Goal: Transaction & Acquisition: Purchase product/service

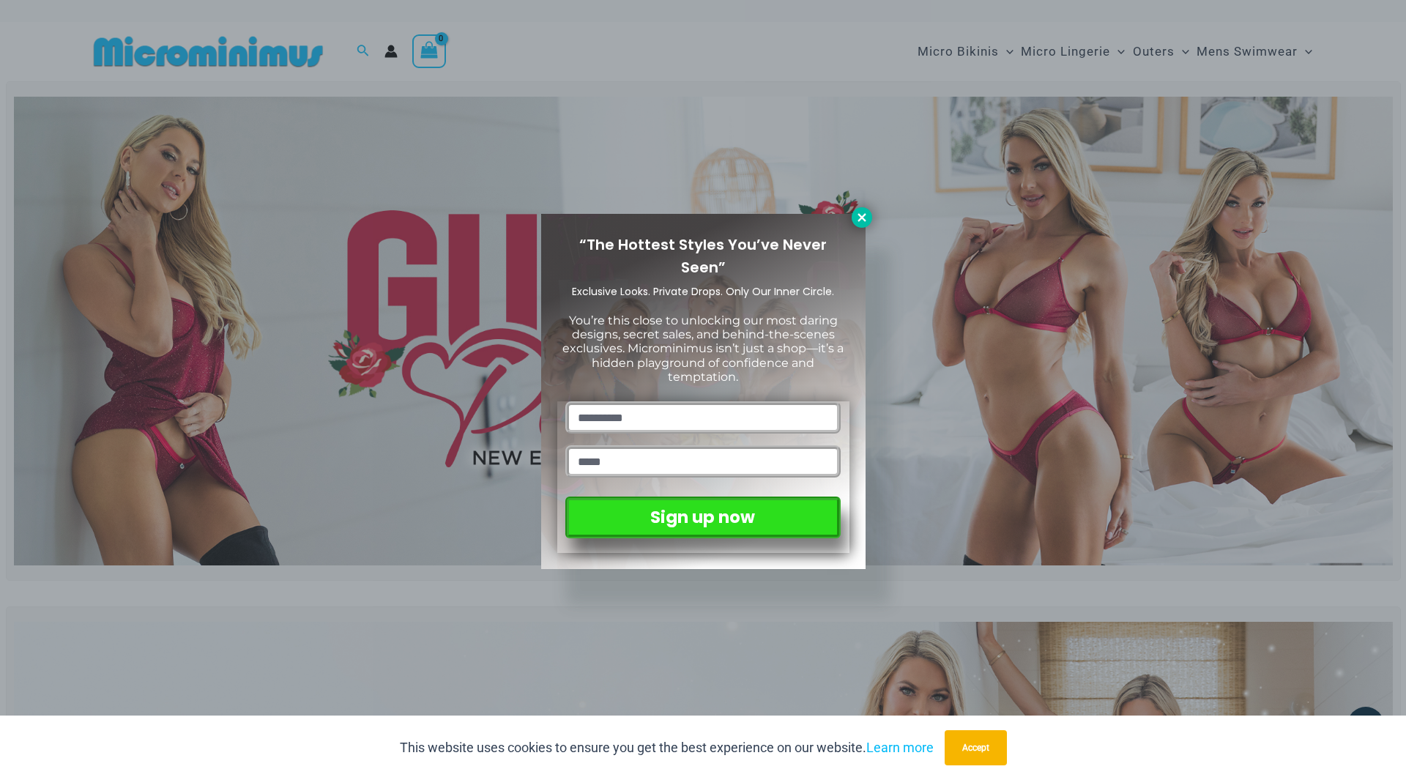
click at [861, 213] on icon at bounding box center [861, 217] width 13 height 13
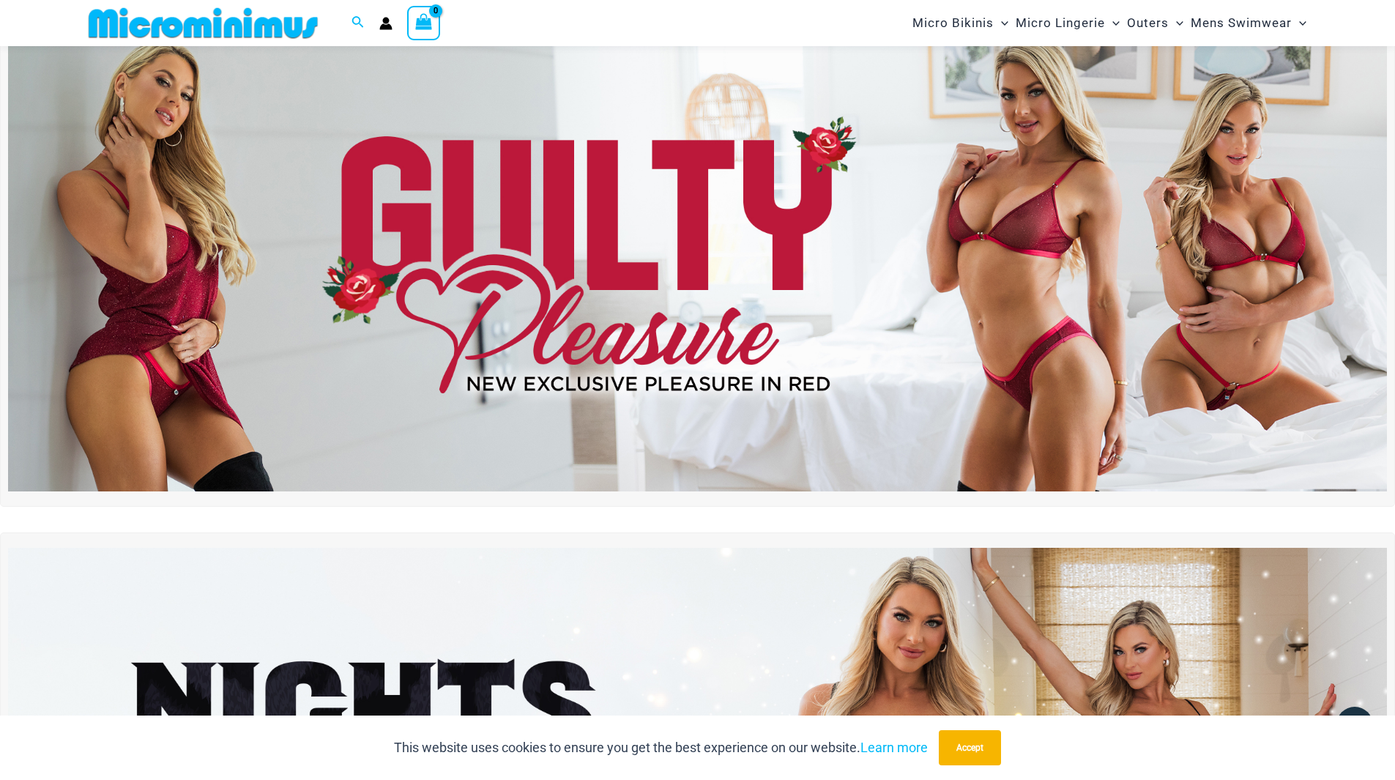
scroll to position [60, 0]
click at [922, 282] on img at bounding box center [697, 257] width 1379 height 469
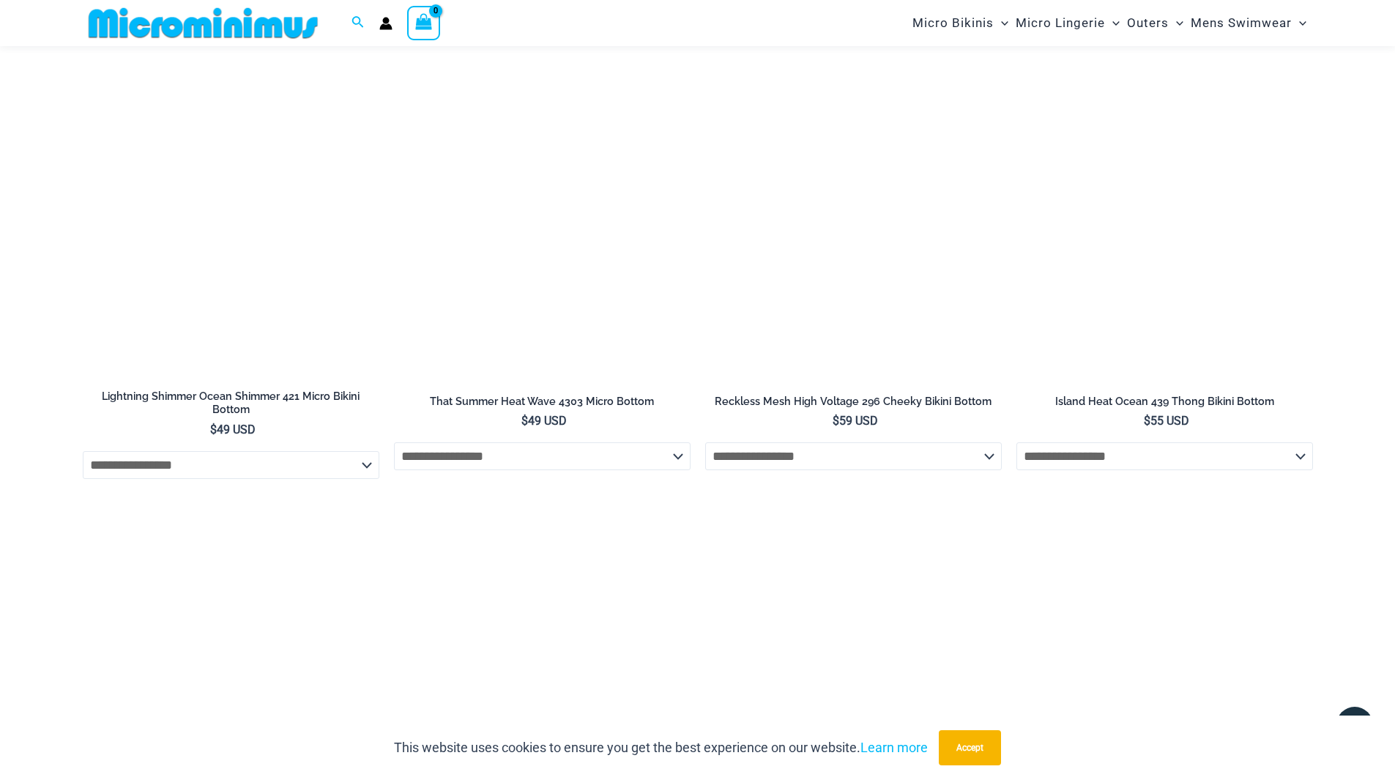
scroll to position [4160, 0]
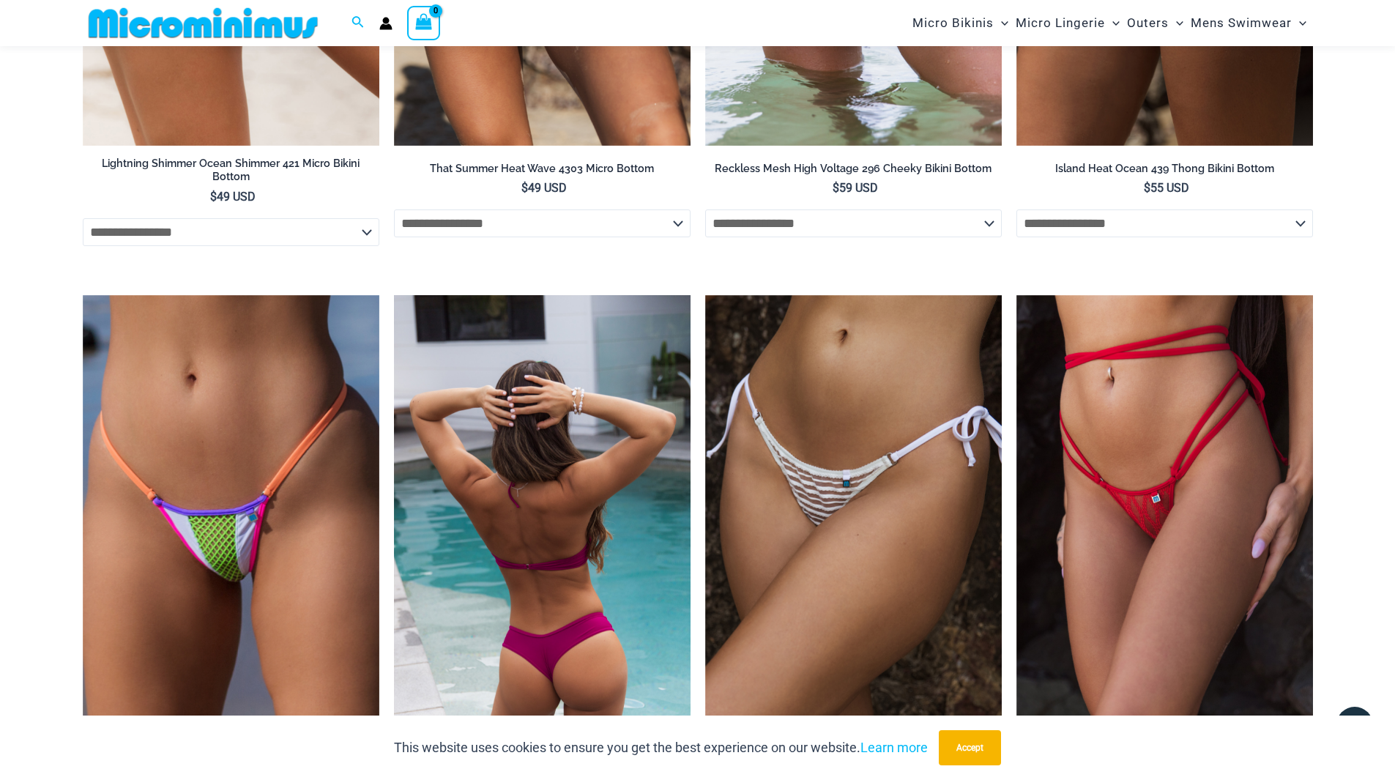
click at [594, 573] on img at bounding box center [542, 517] width 297 height 445
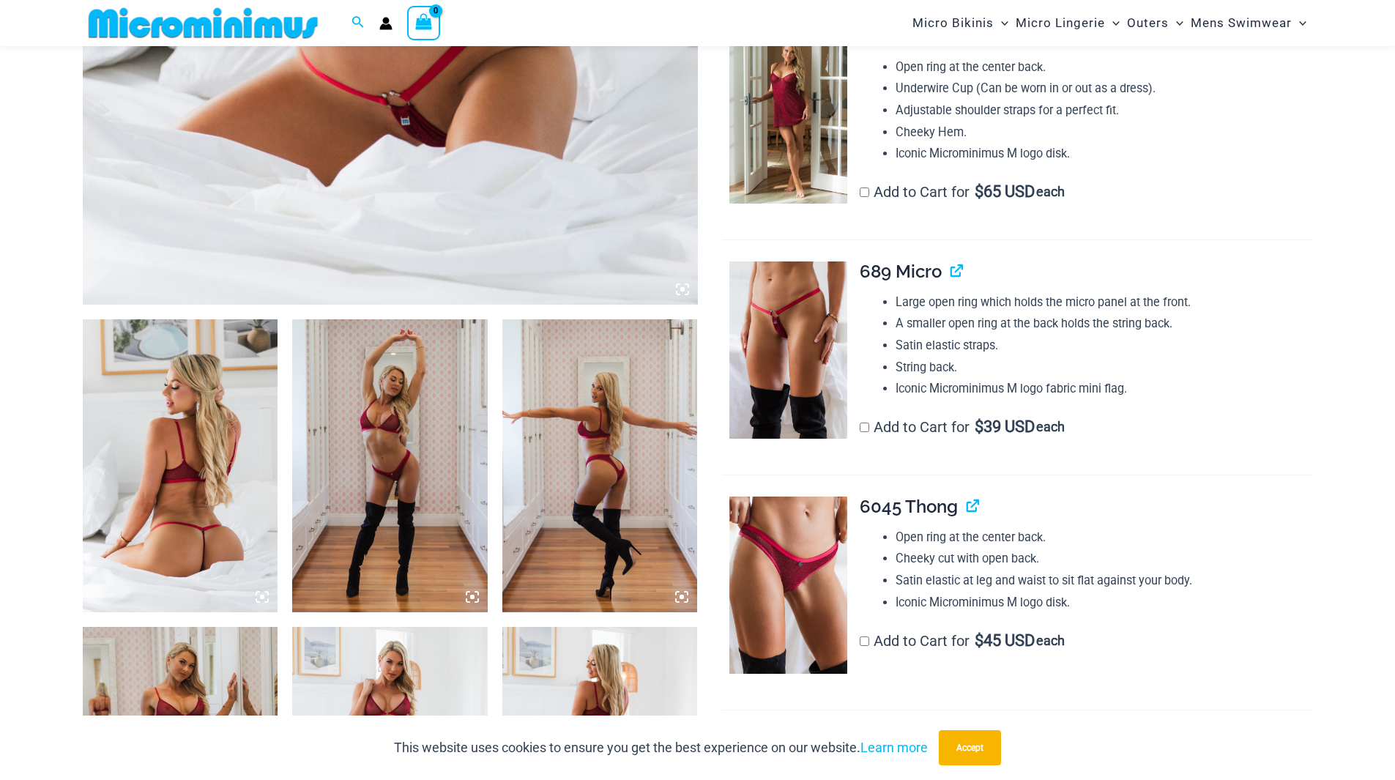
scroll to position [876, 0]
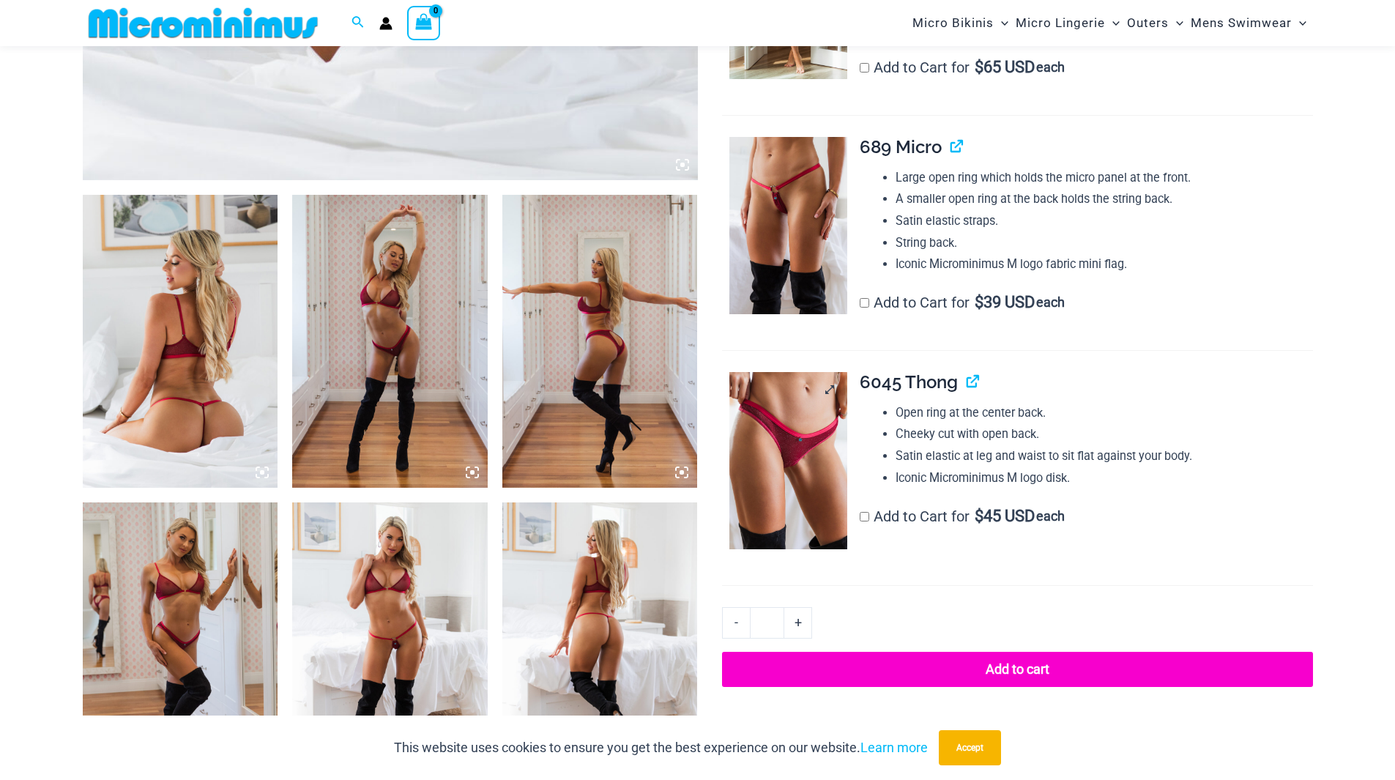
click at [775, 449] on img at bounding box center [788, 460] width 118 height 177
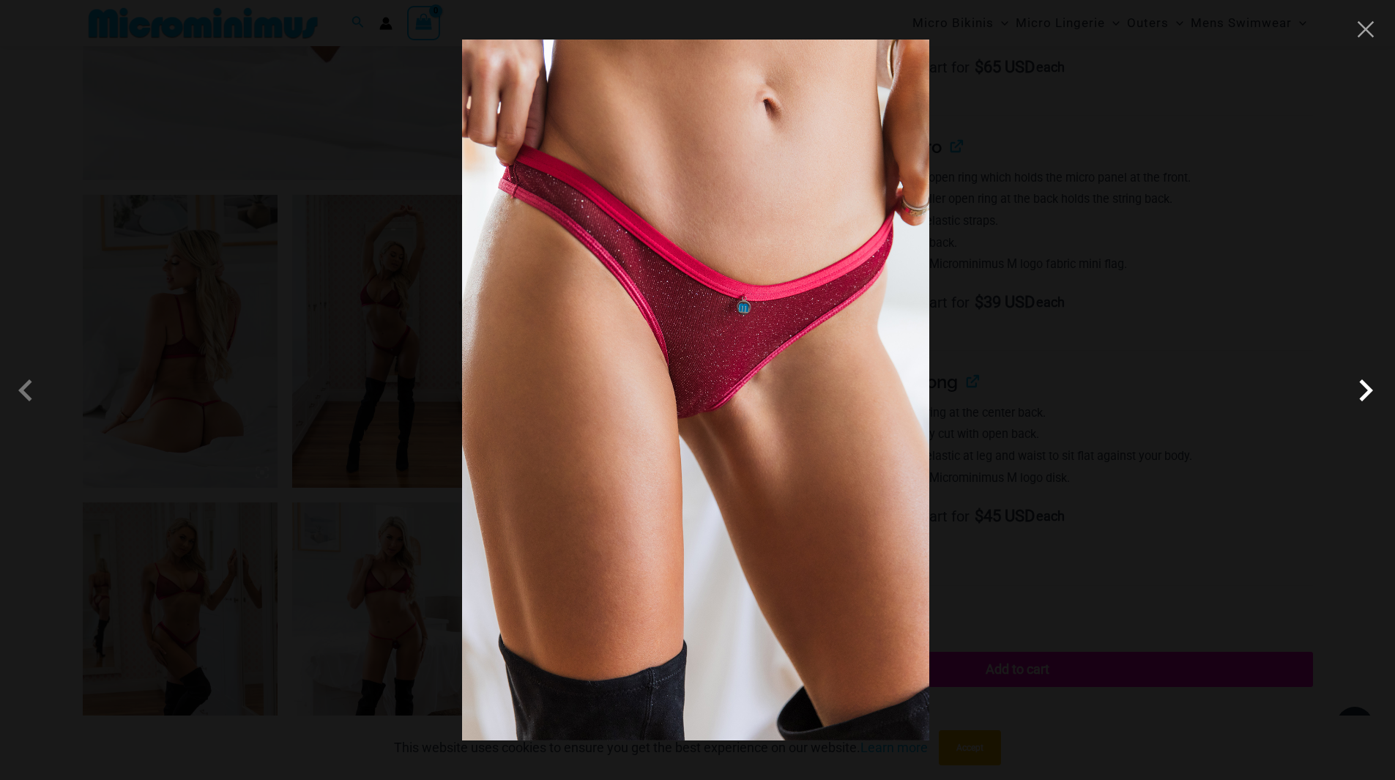
click at [1364, 392] on span at bounding box center [1366, 390] width 44 height 44
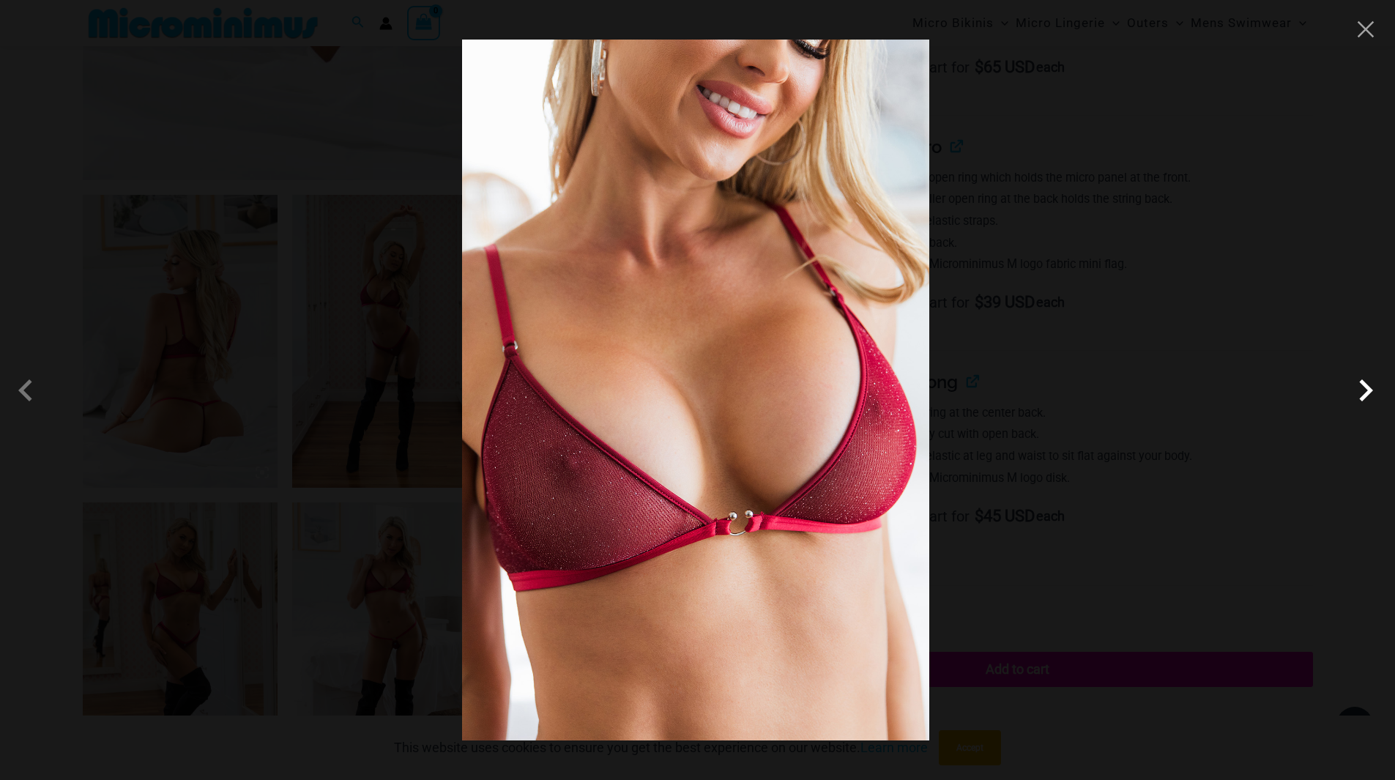
click at [1364, 392] on span at bounding box center [1366, 390] width 44 height 44
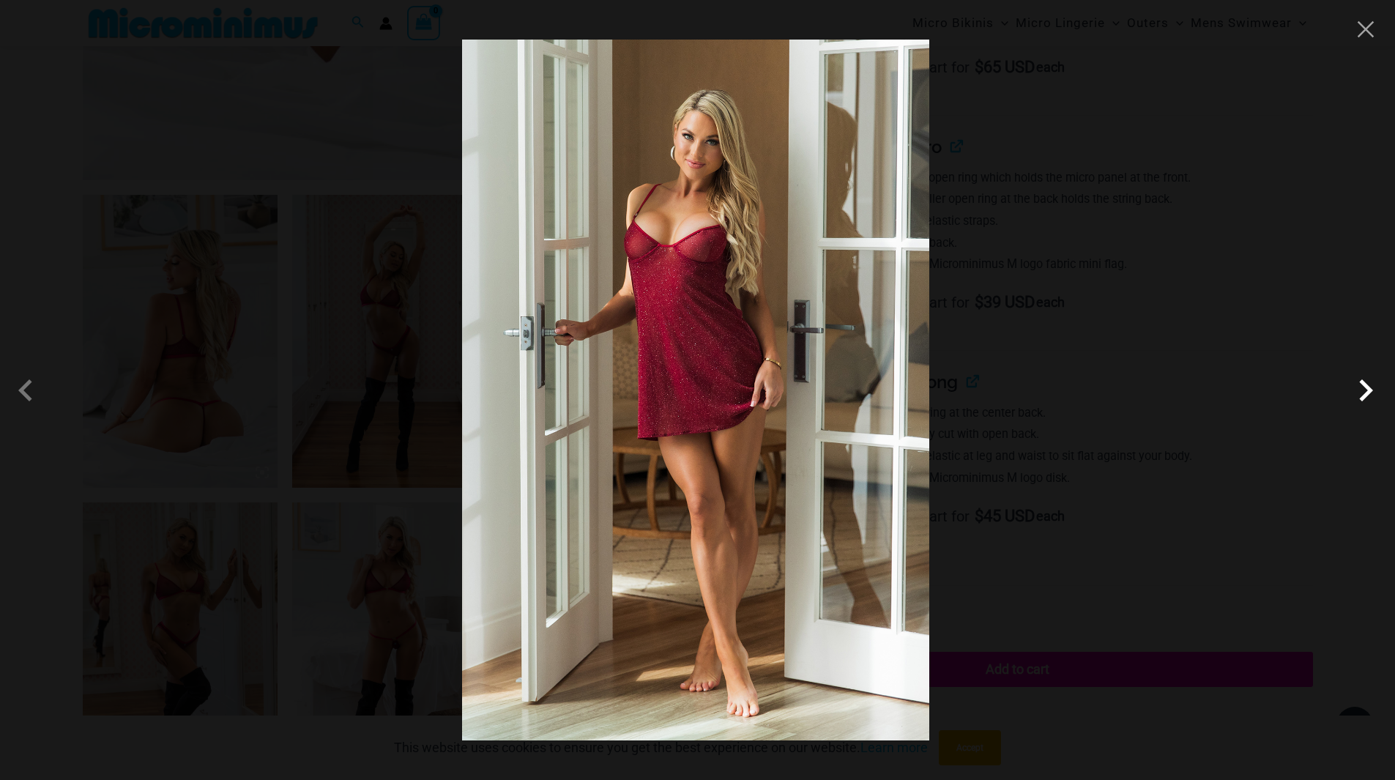
click at [1364, 392] on span at bounding box center [1366, 390] width 44 height 44
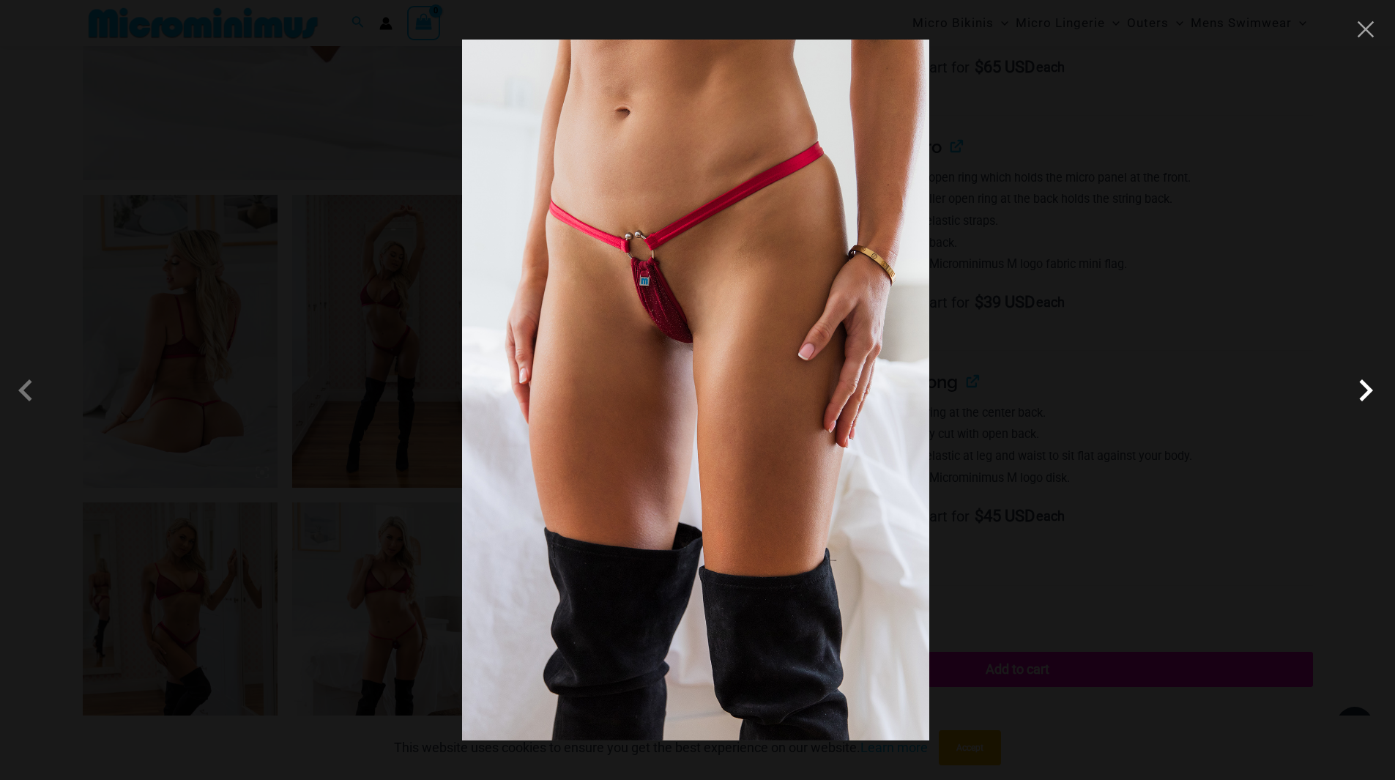
click at [1364, 392] on span at bounding box center [1366, 390] width 44 height 44
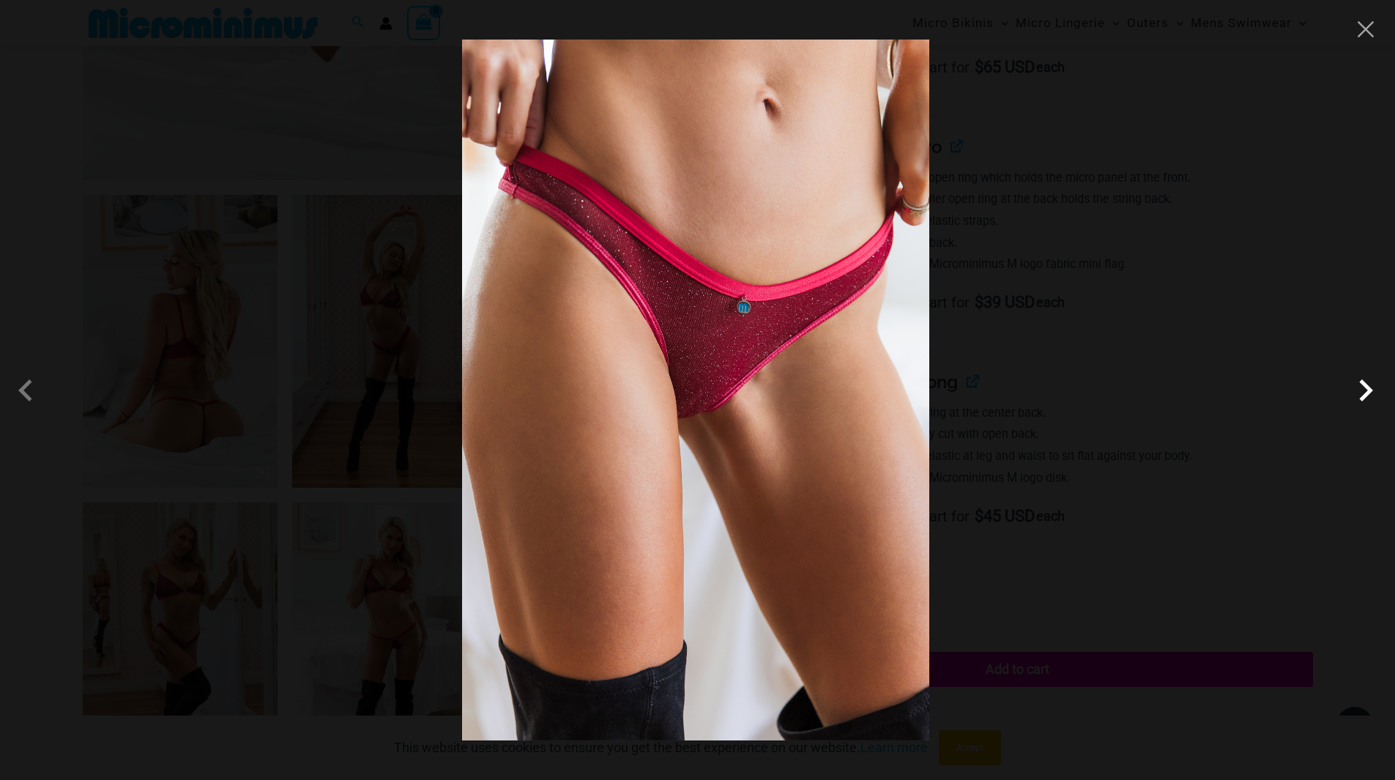
click at [1364, 392] on span at bounding box center [1366, 390] width 44 height 44
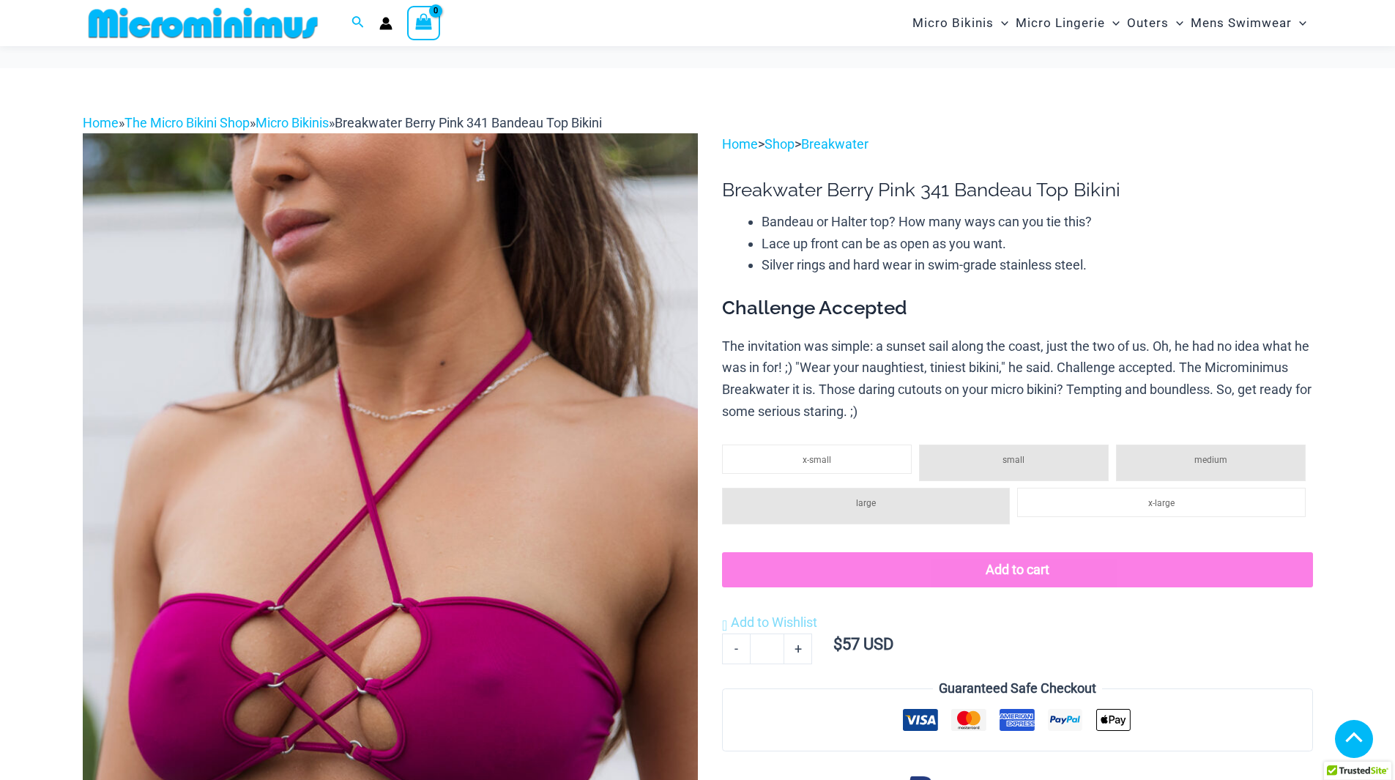
scroll to position [1093, 0]
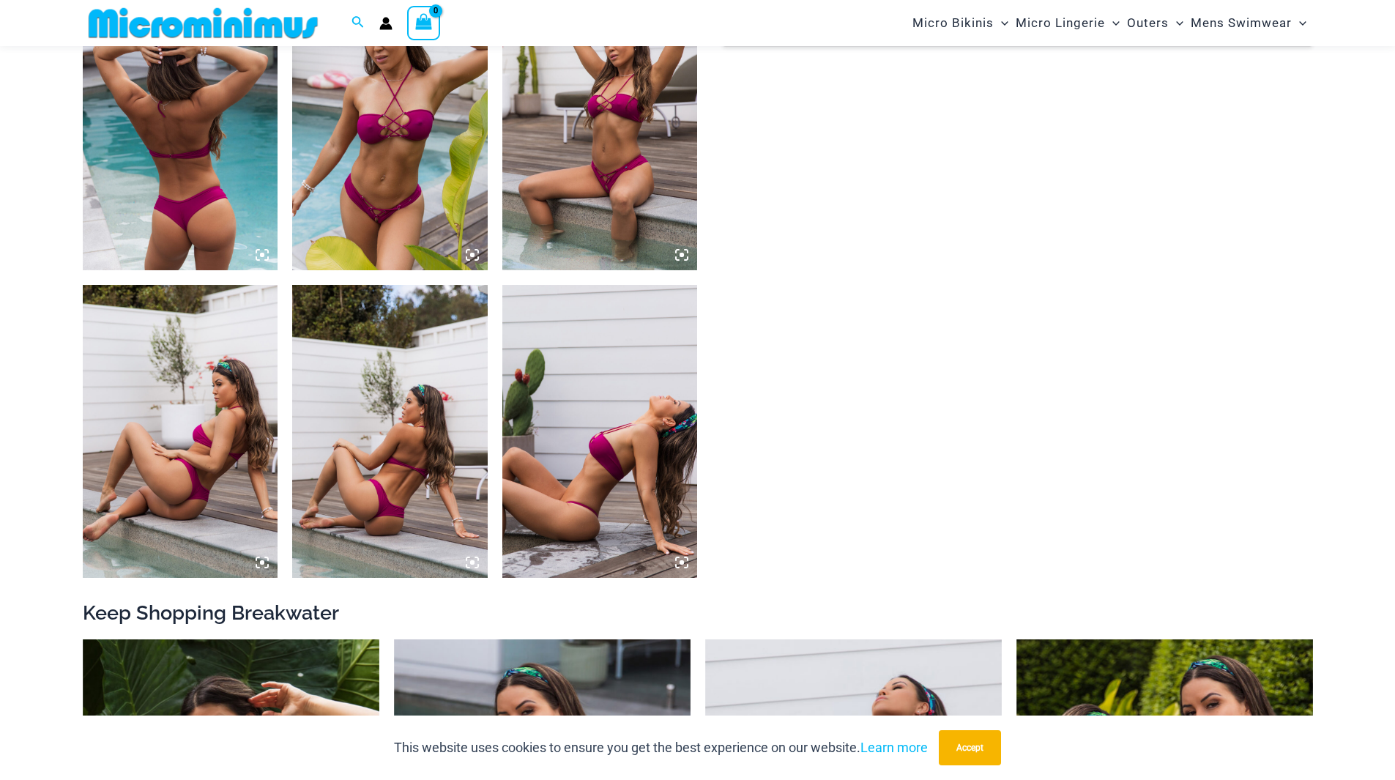
click at [573, 207] on img at bounding box center [599, 123] width 195 height 293
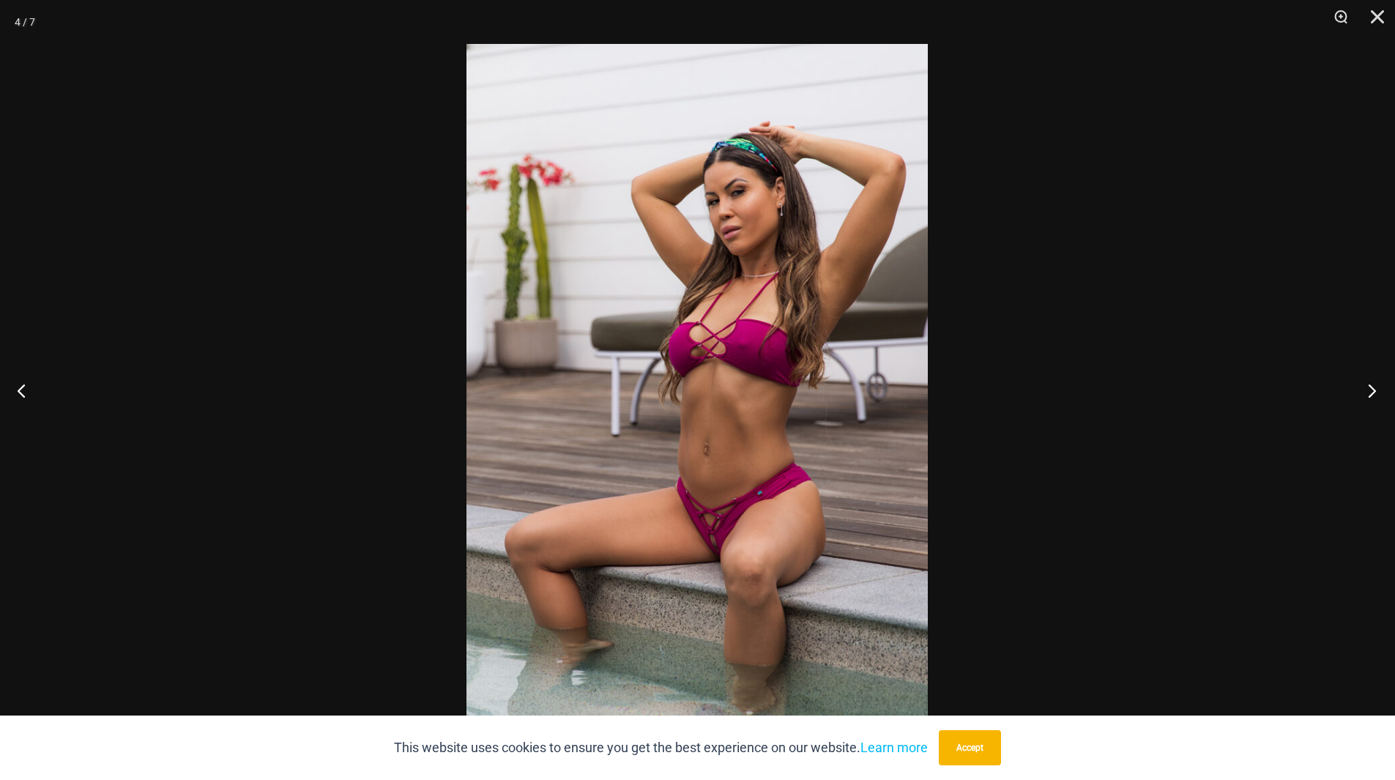
click at [1369, 384] on button "Next" at bounding box center [1367, 390] width 55 height 73
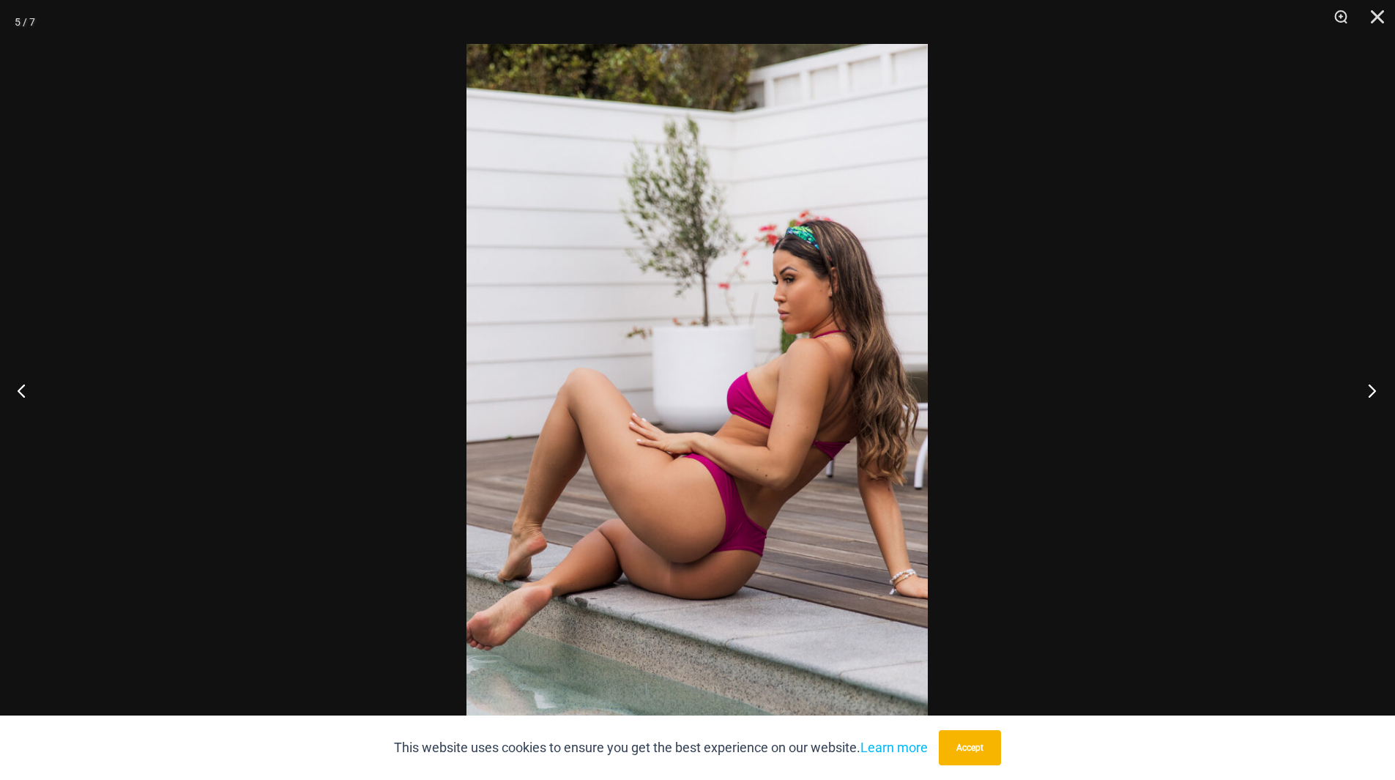
click at [1369, 384] on button "Next" at bounding box center [1367, 390] width 55 height 73
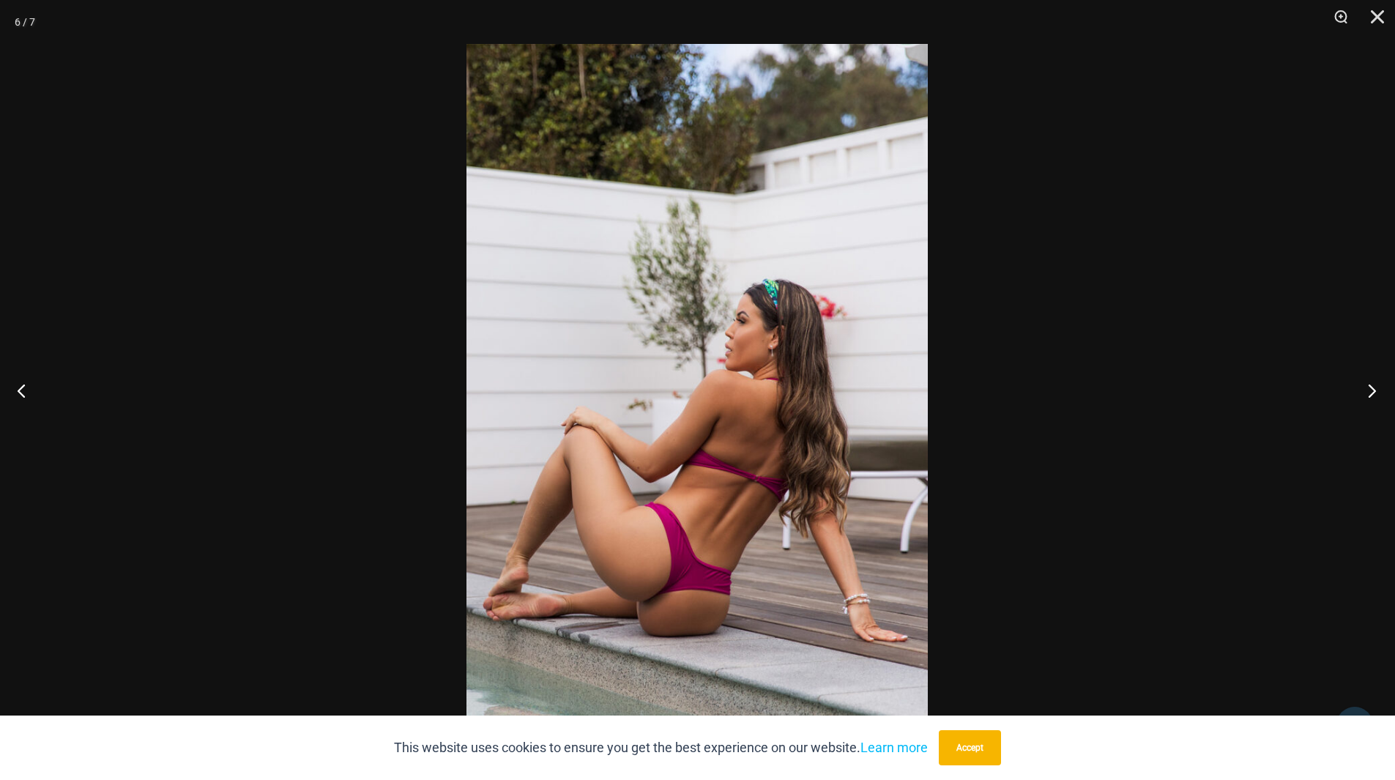
click at [1368, 384] on button "Next" at bounding box center [1367, 390] width 55 height 73
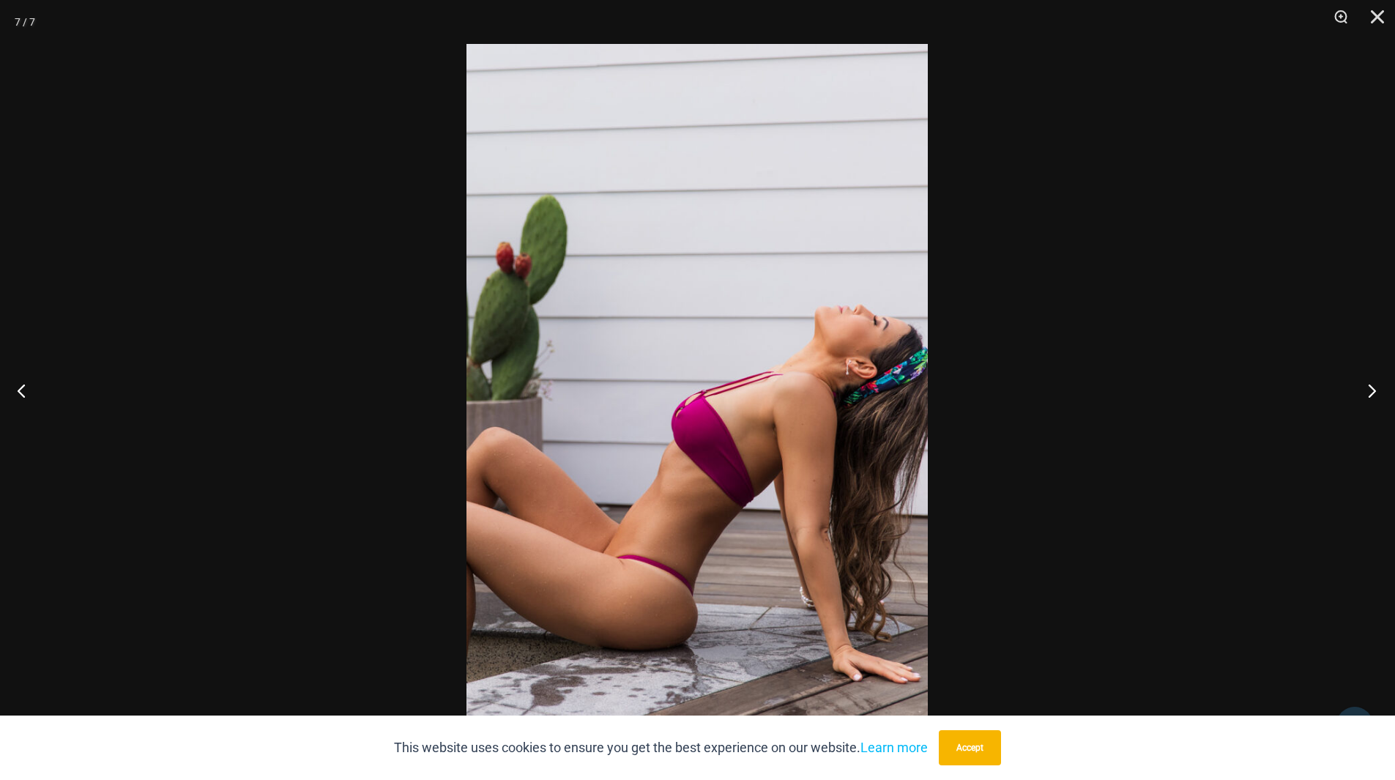
click at [1368, 384] on button "Next" at bounding box center [1367, 390] width 55 height 73
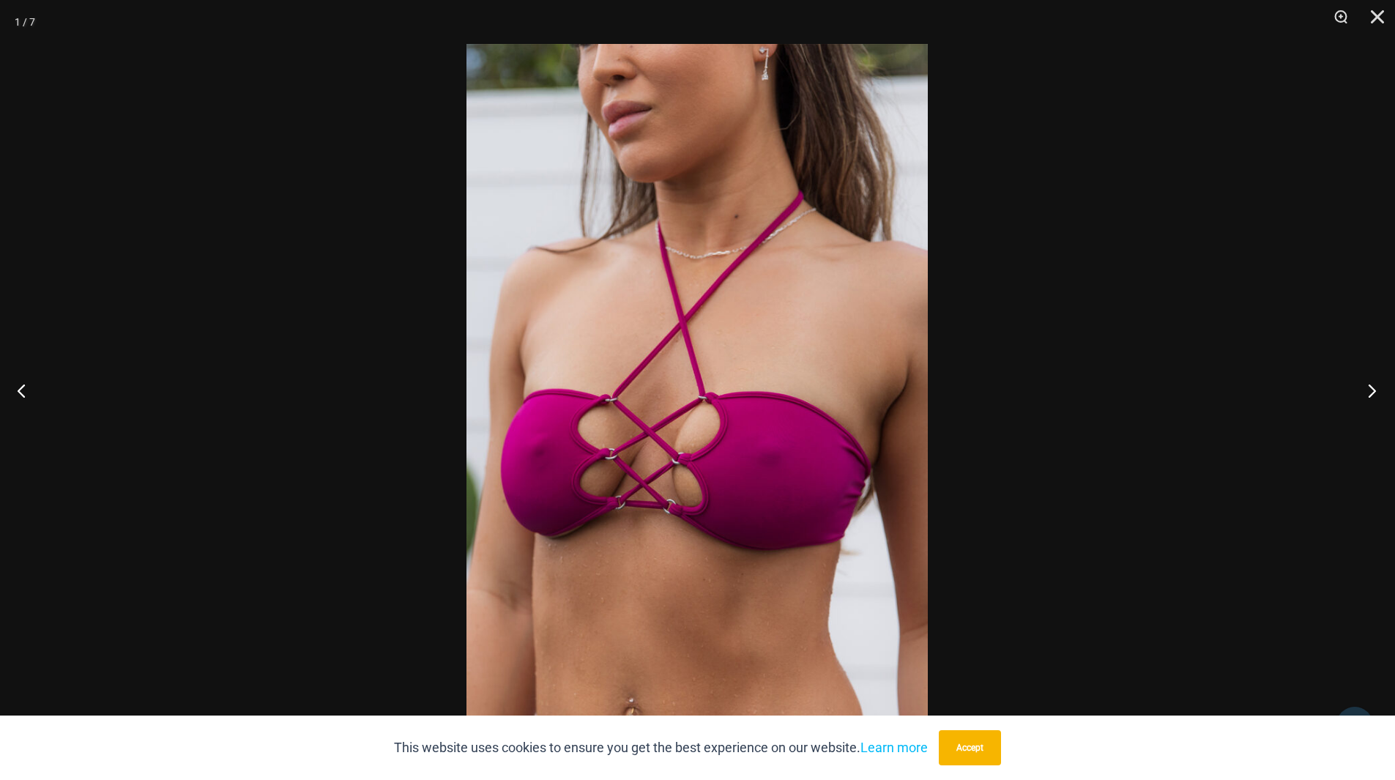
click at [1368, 384] on button "Next" at bounding box center [1367, 390] width 55 height 73
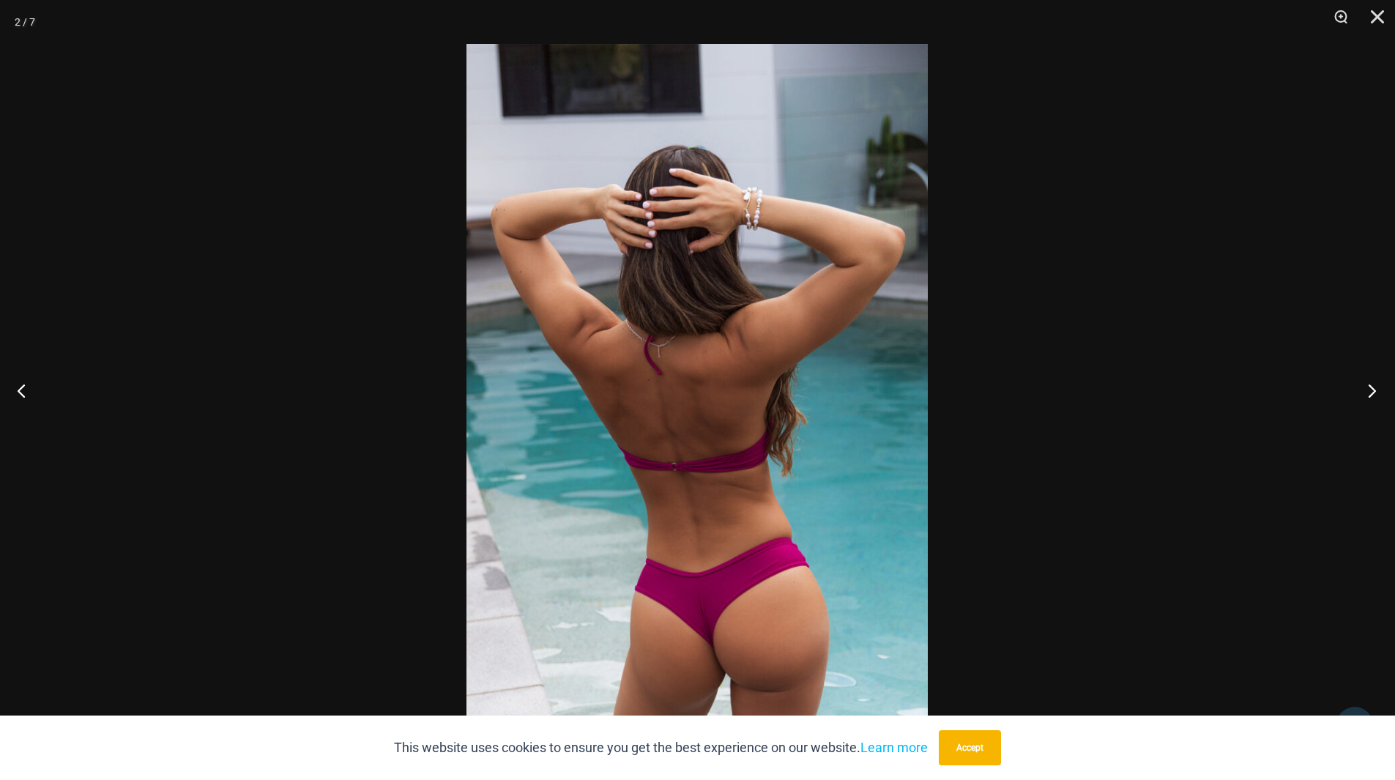
click at [1368, 384] on button "Next" at bounding box center [1367, 390] width 55 height 73
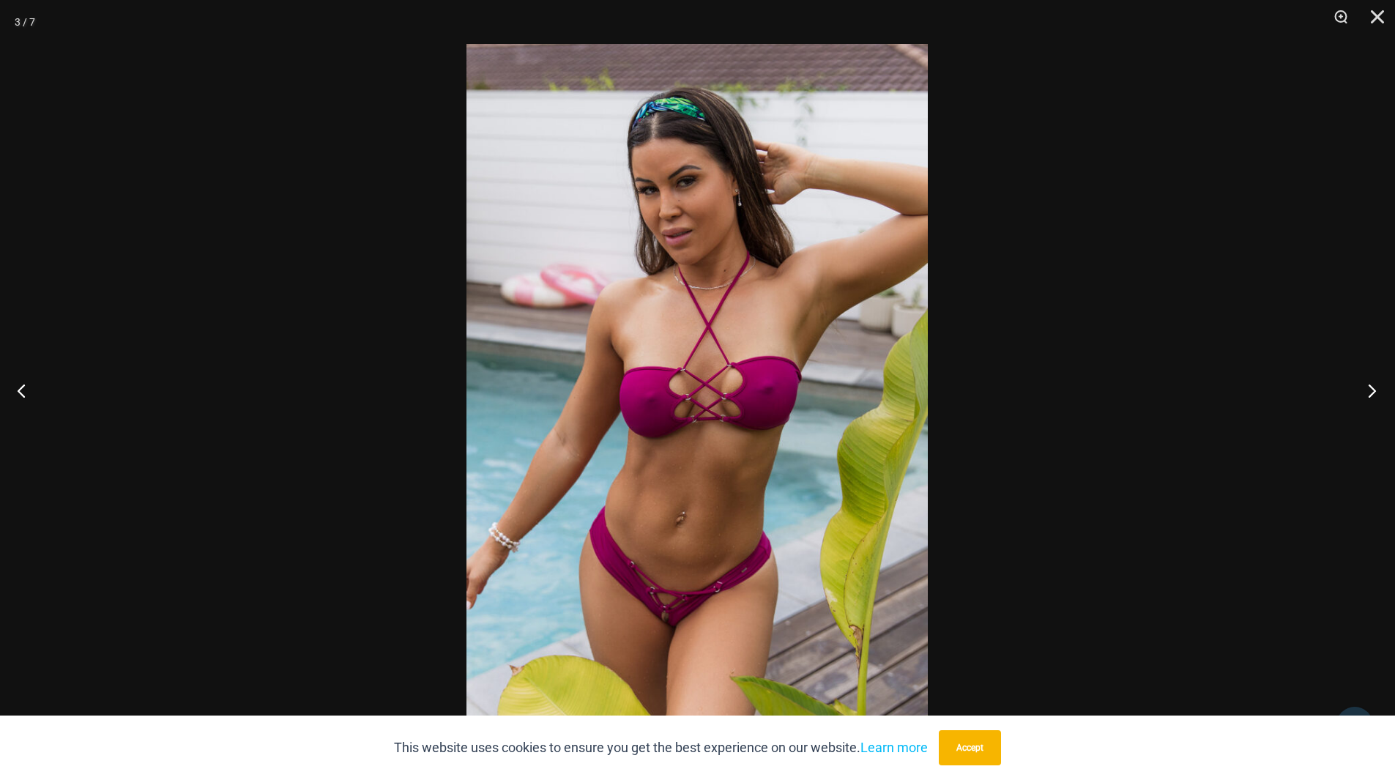
click at [1368, 384] on button "Next" at bounding box center [1367, 390] width 55 height 73
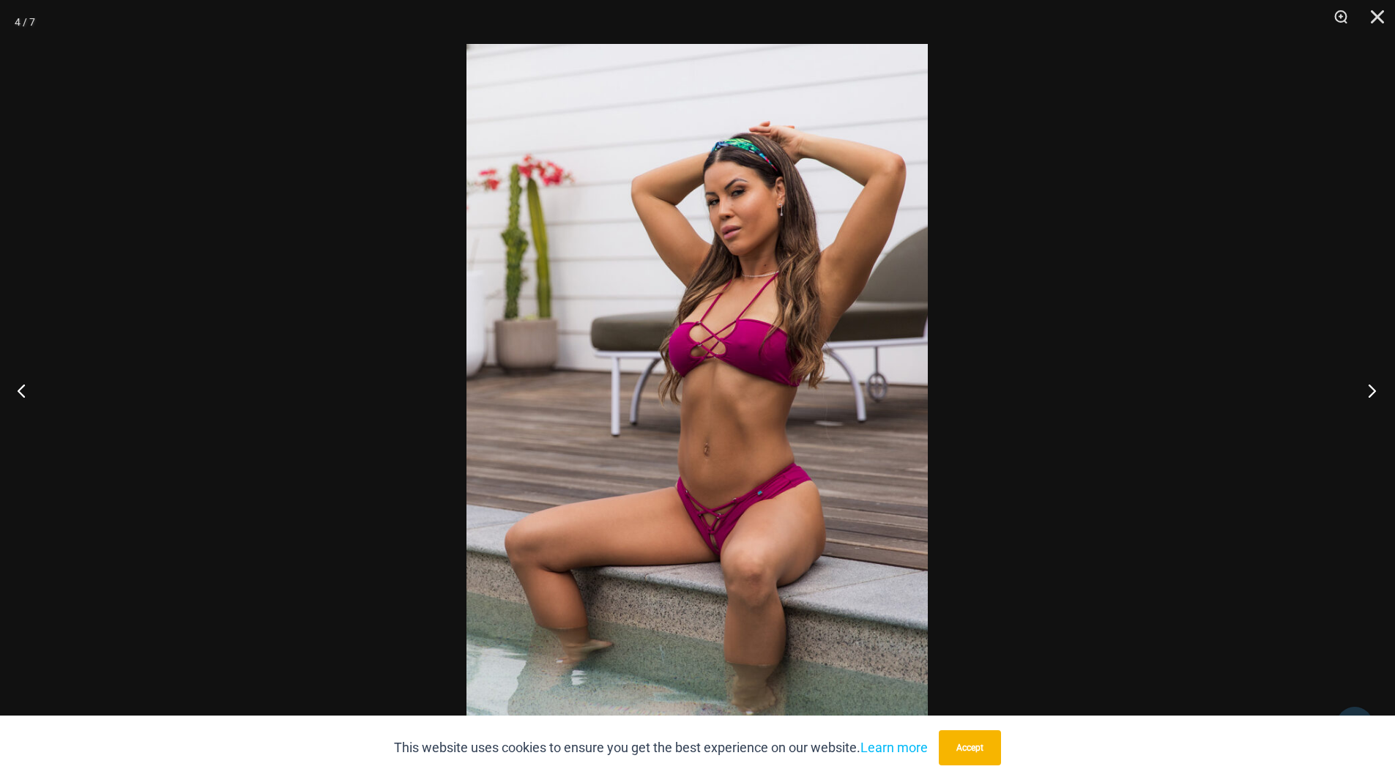
click at [1368, 384] on button "Next" at bounding box center [1367, 390] width 55 height 73
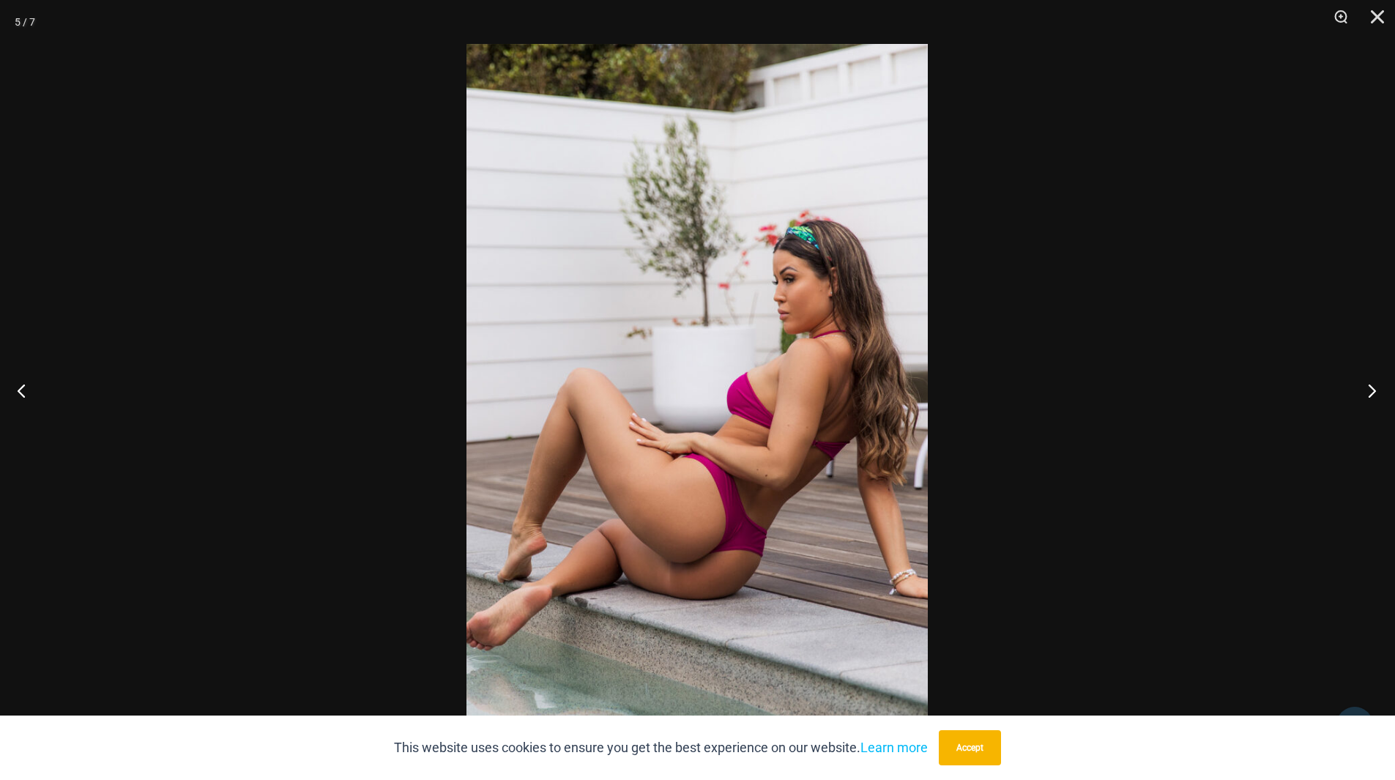
click at [1368, 384] on button "Next" at bounding box center [1367, 390] width 55 height 73
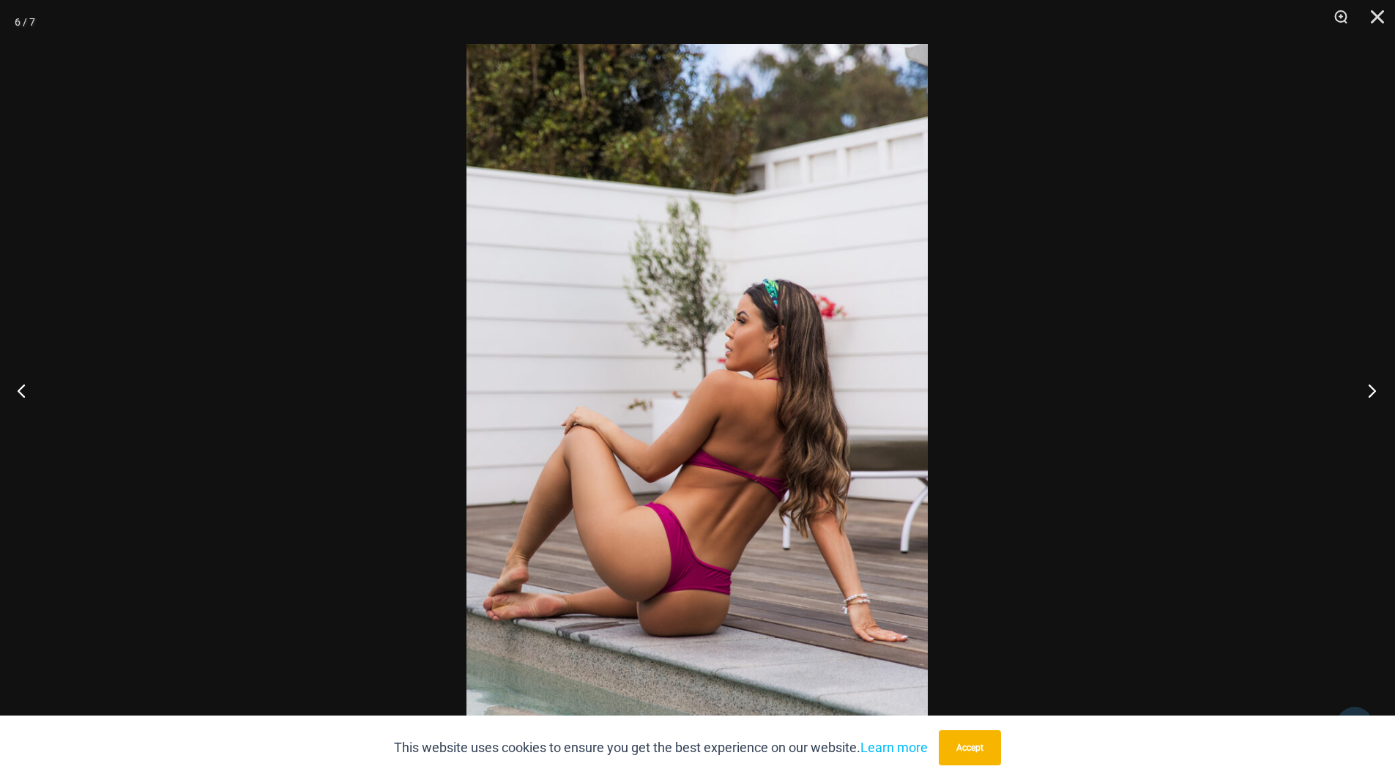
click at [1368, 384] on button "Next" at bounding box center [1367, 390] width 55 height 73
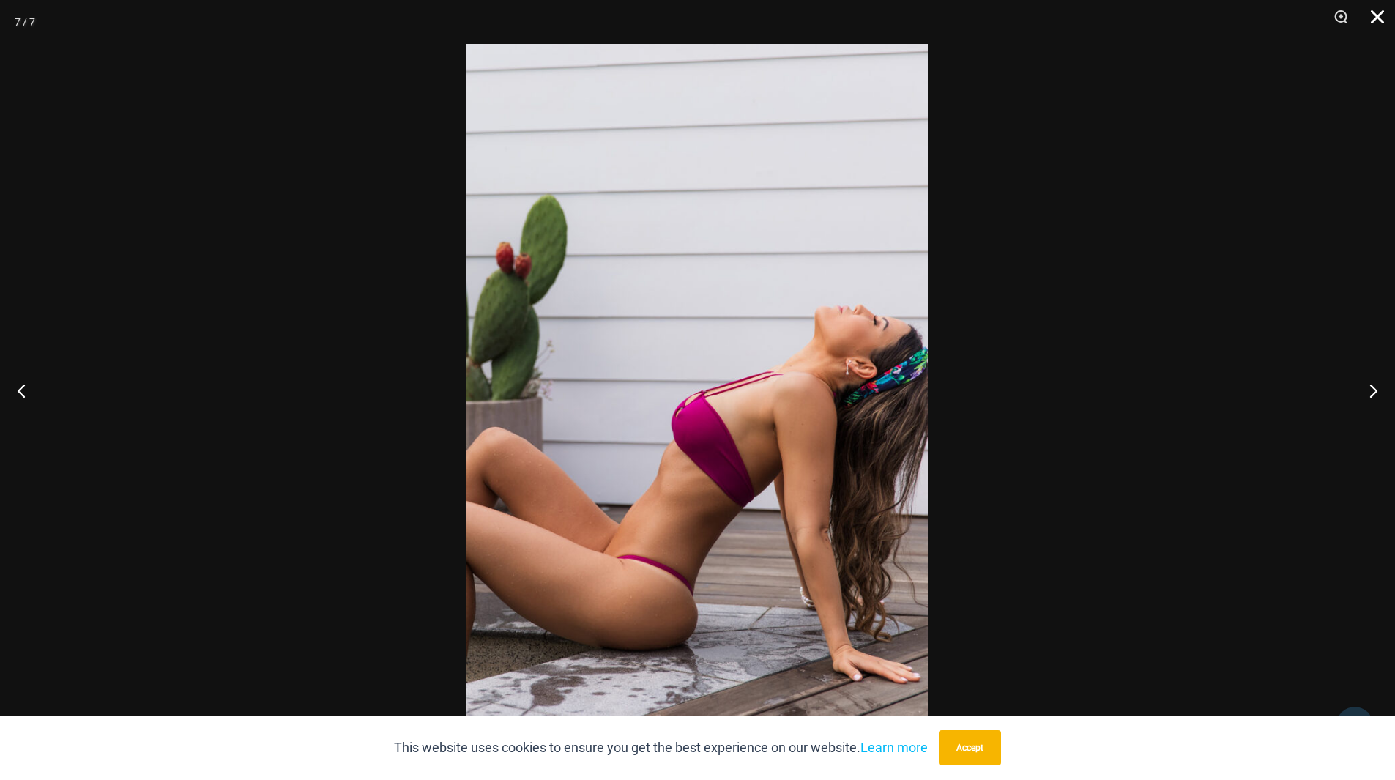
click at [1377, 15] on button "Close" at bounding box center [1372, 22] width 37 height 44
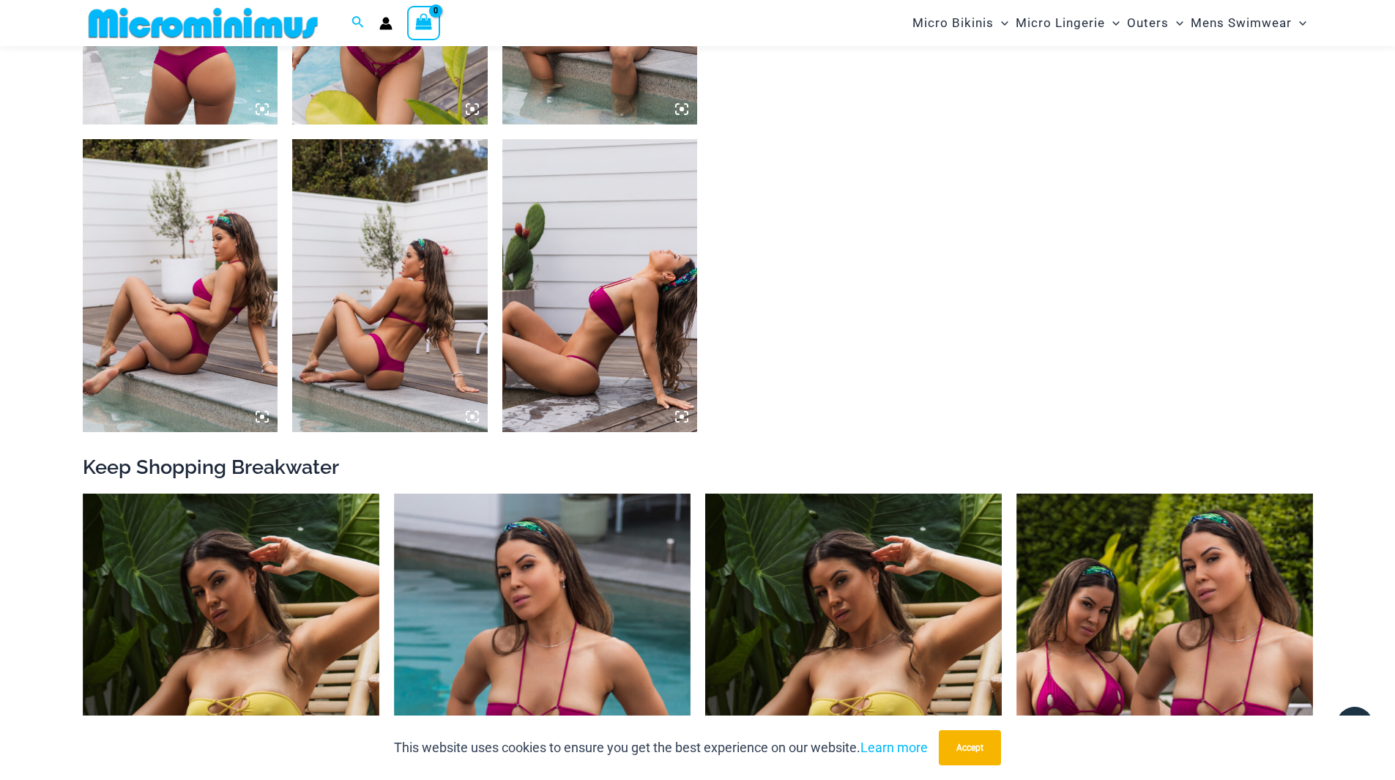
scroll to position [1459, 0]
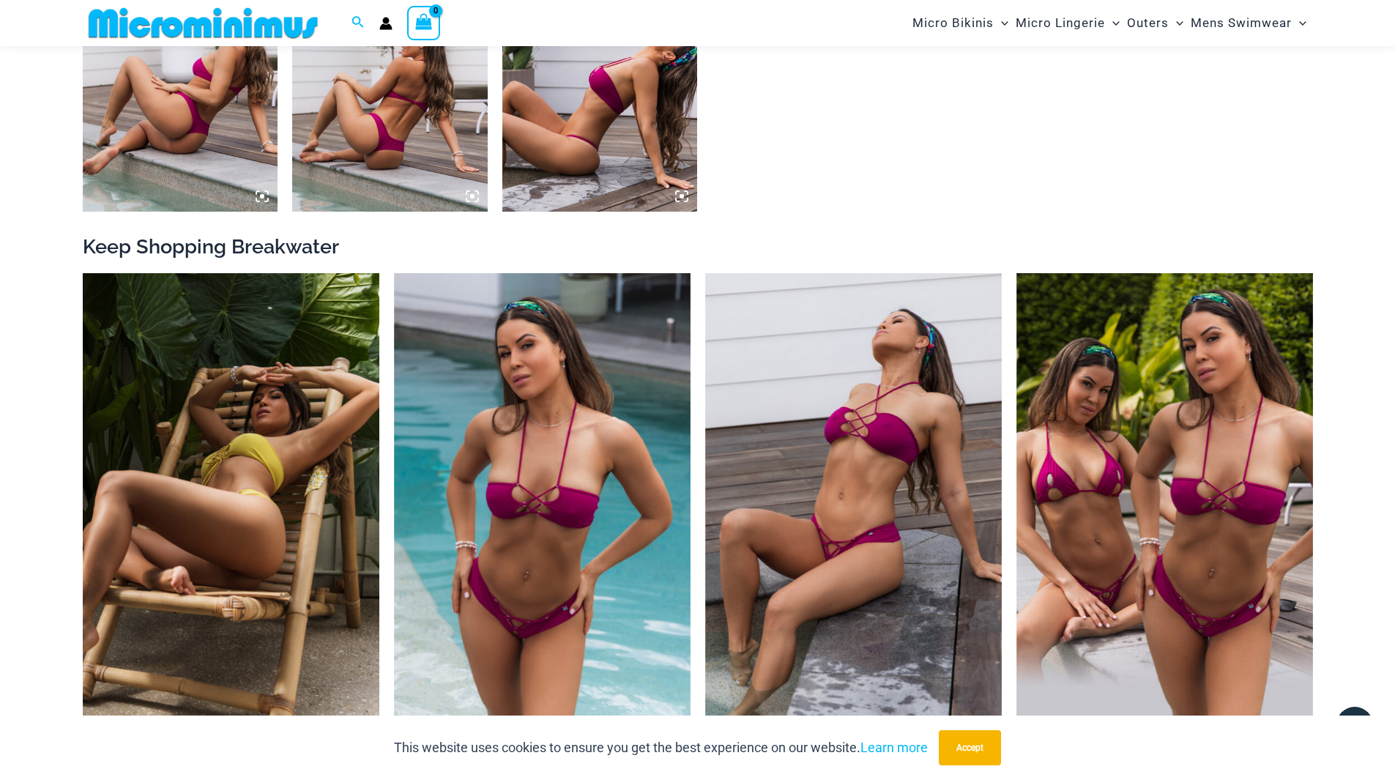
click at [250, 520] on img at bounding box center [231, 495] width 297 height 445
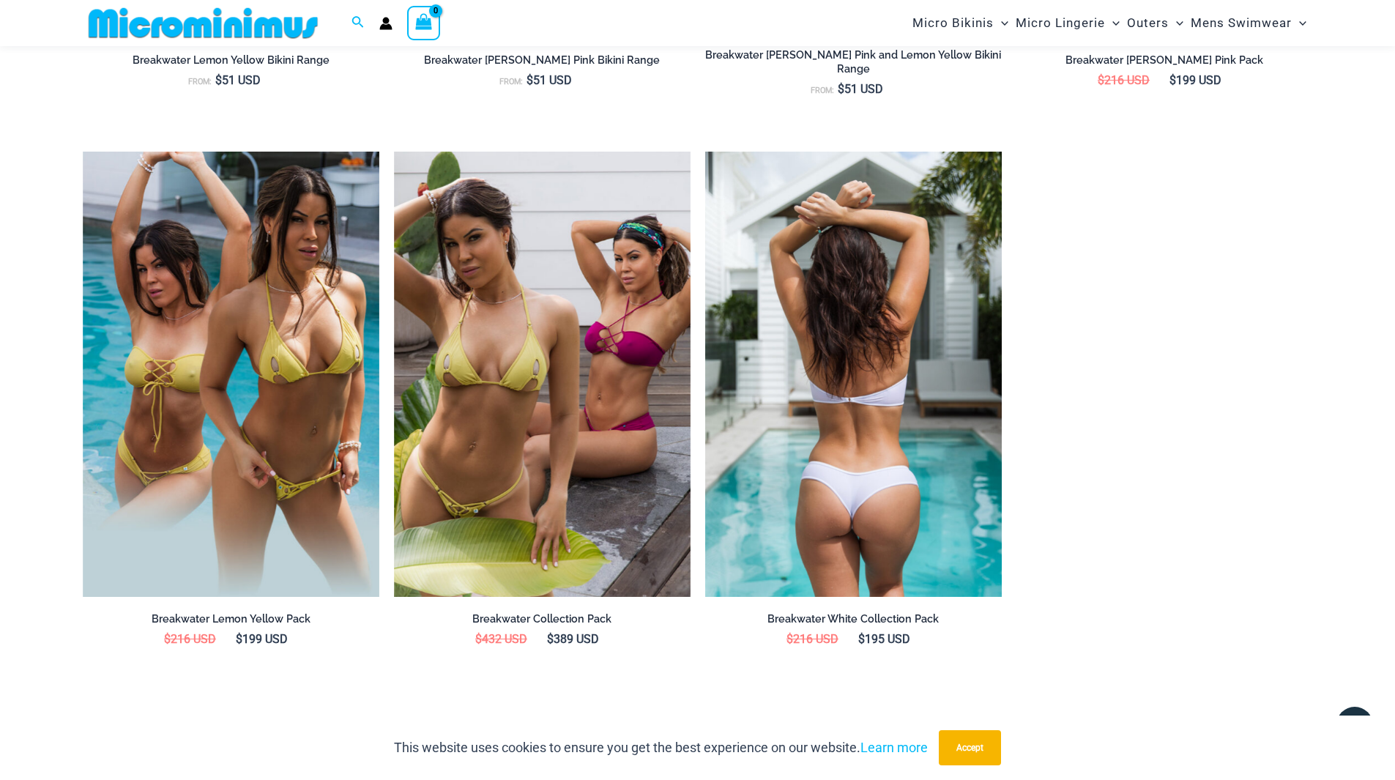
scroll to position [2265, 0]
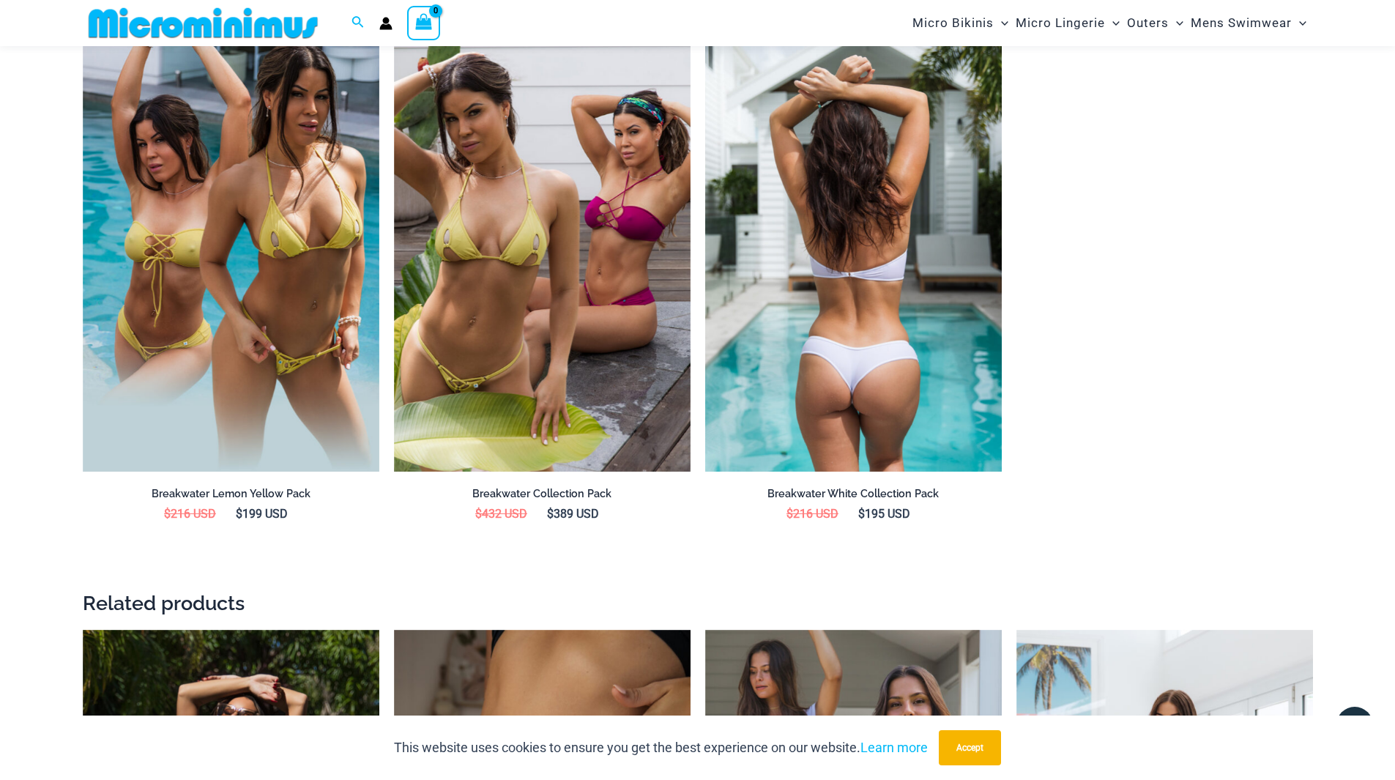
click at [860, 364] on img at bounding box center [853, 248] width 297 height 445
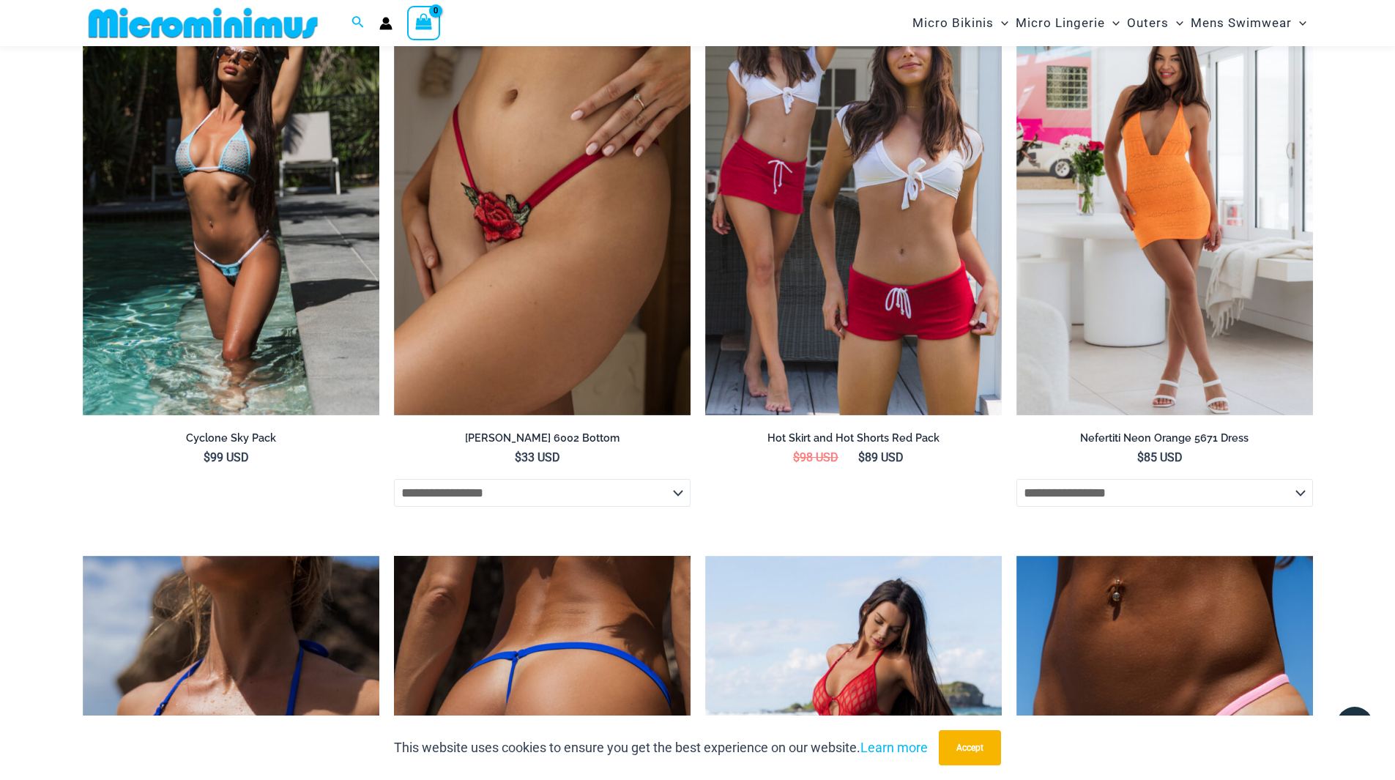
scroll to position [3216, 0]
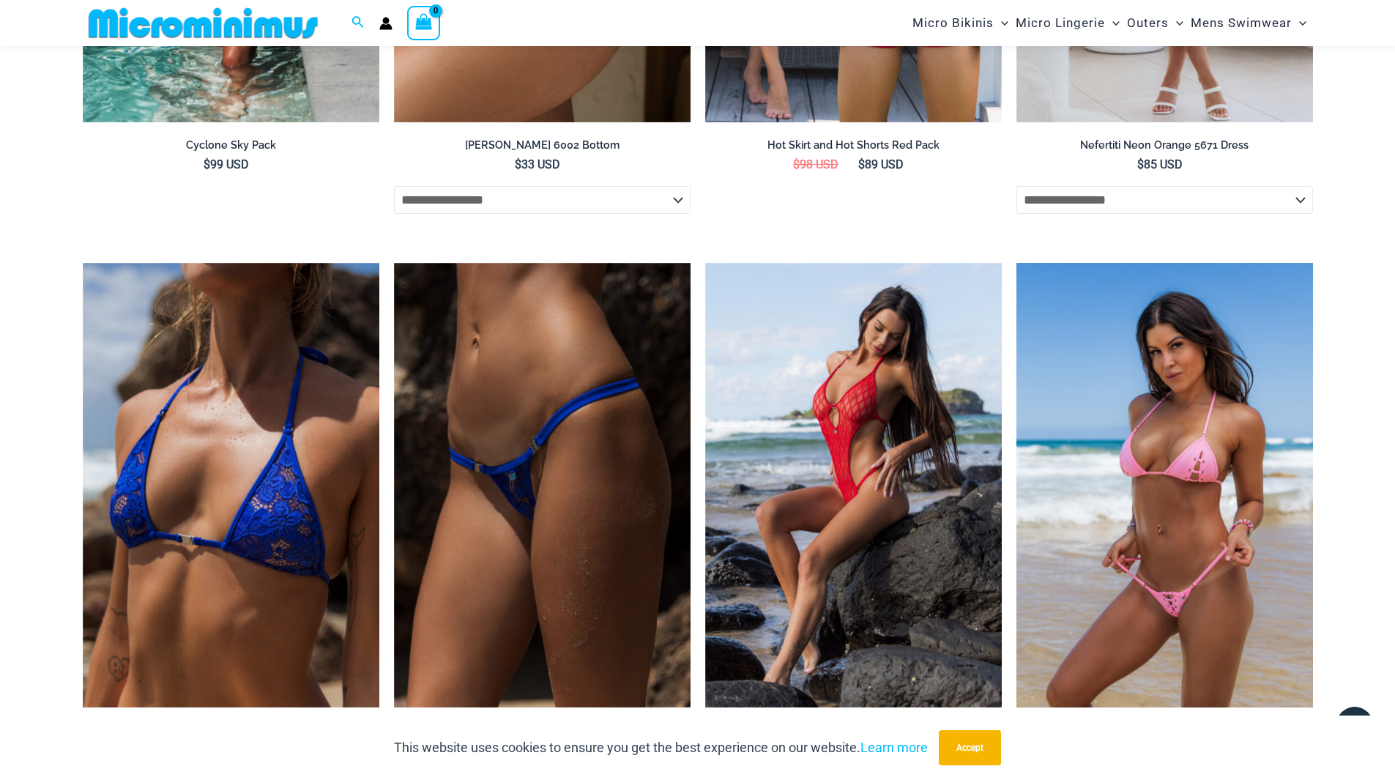
click at [1159, 582] on img at bounding box center [1164, 485] width 297 height 445
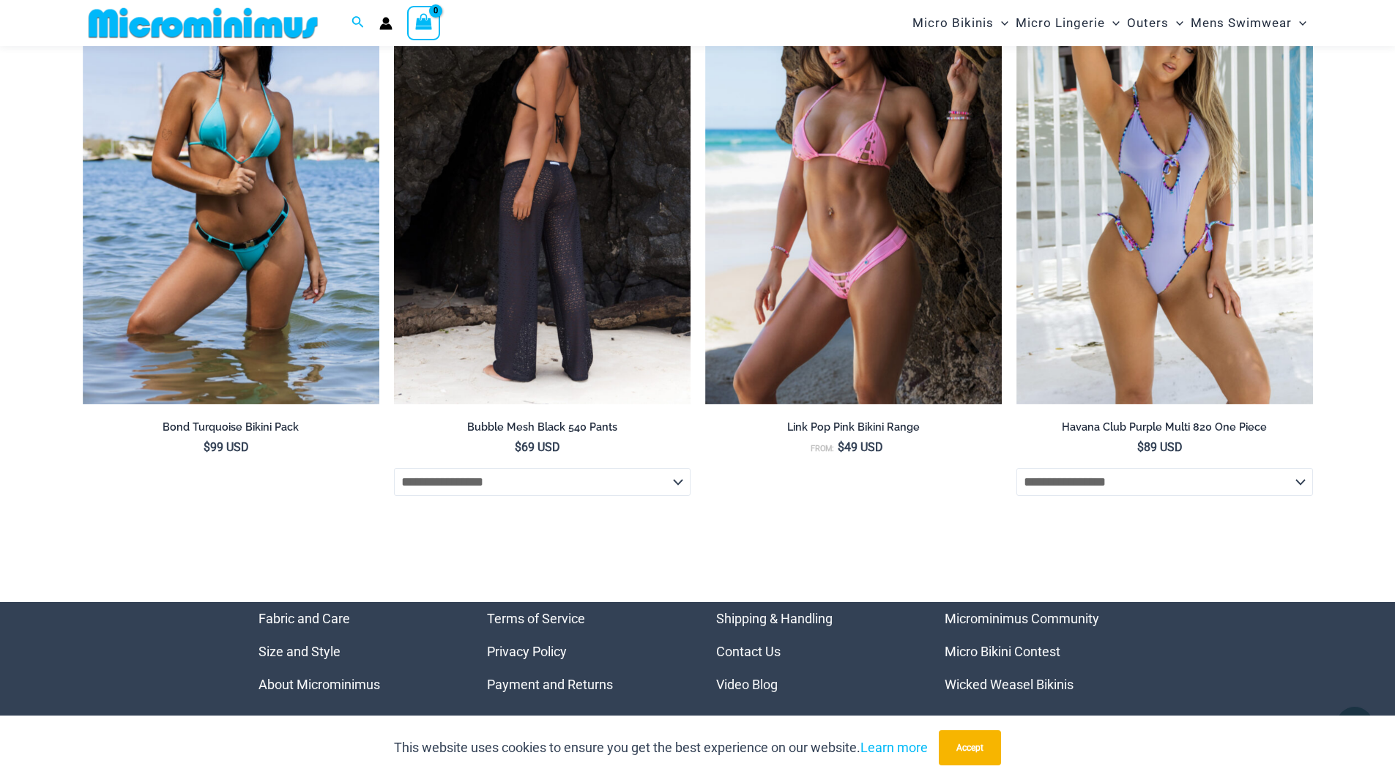
scroll to position [5132, 0]
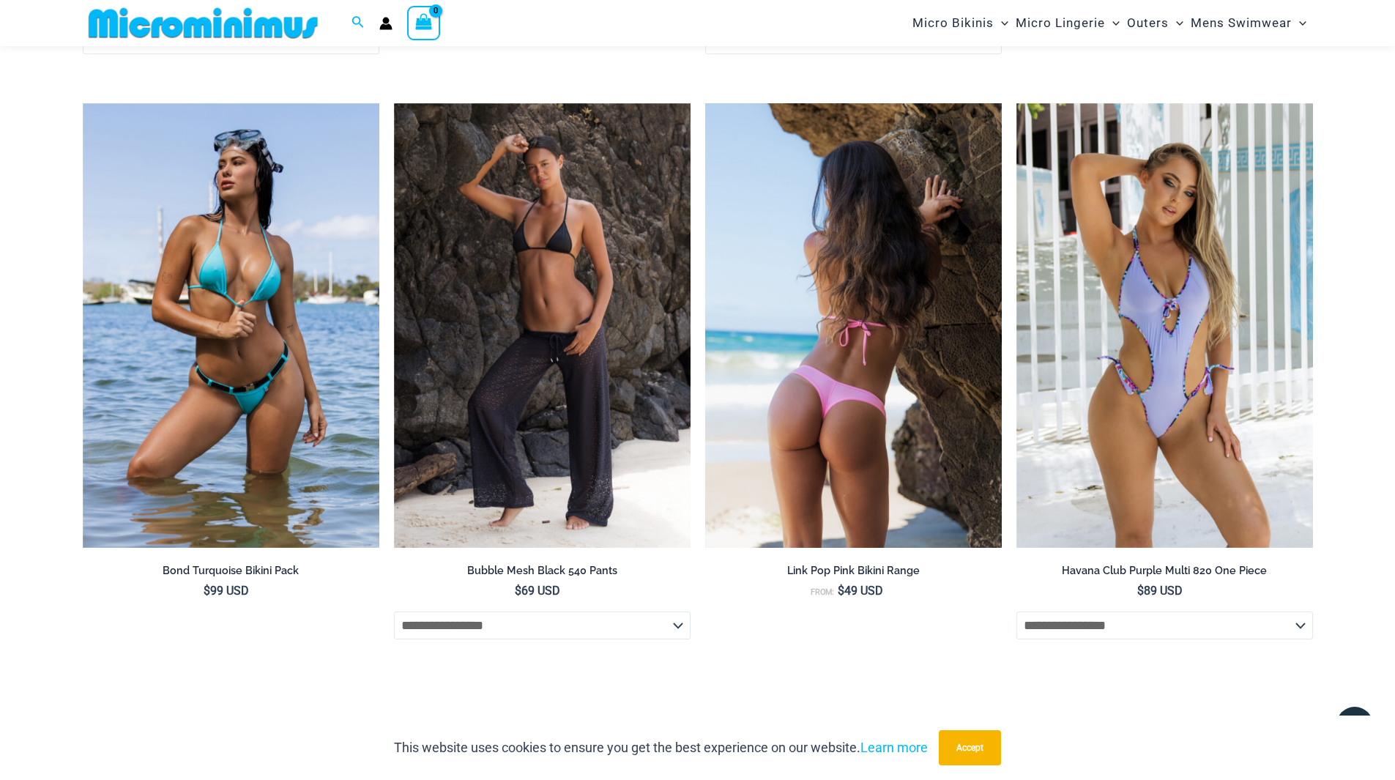
click at [764, 339] on img at bounding box center [853, 325] width 297 height 445
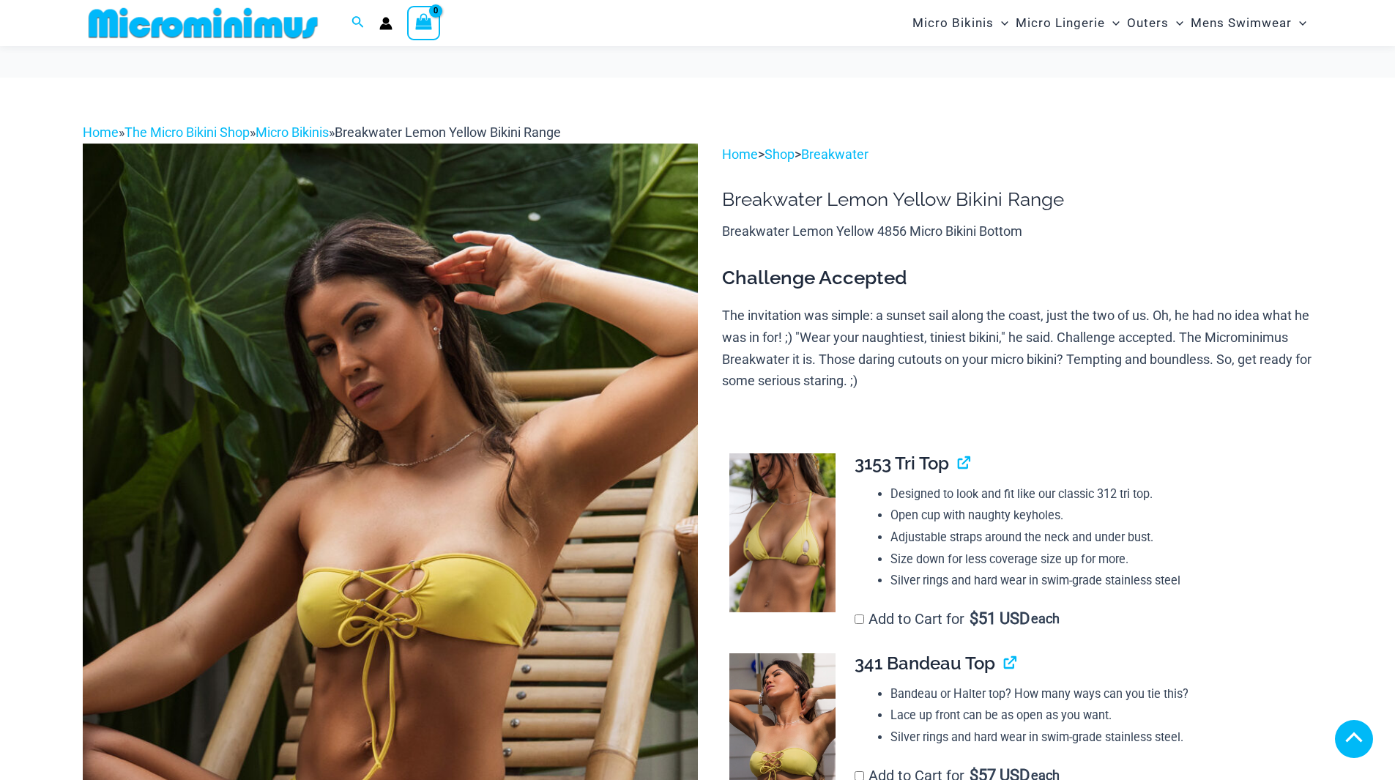
scroll to position [439, 0]
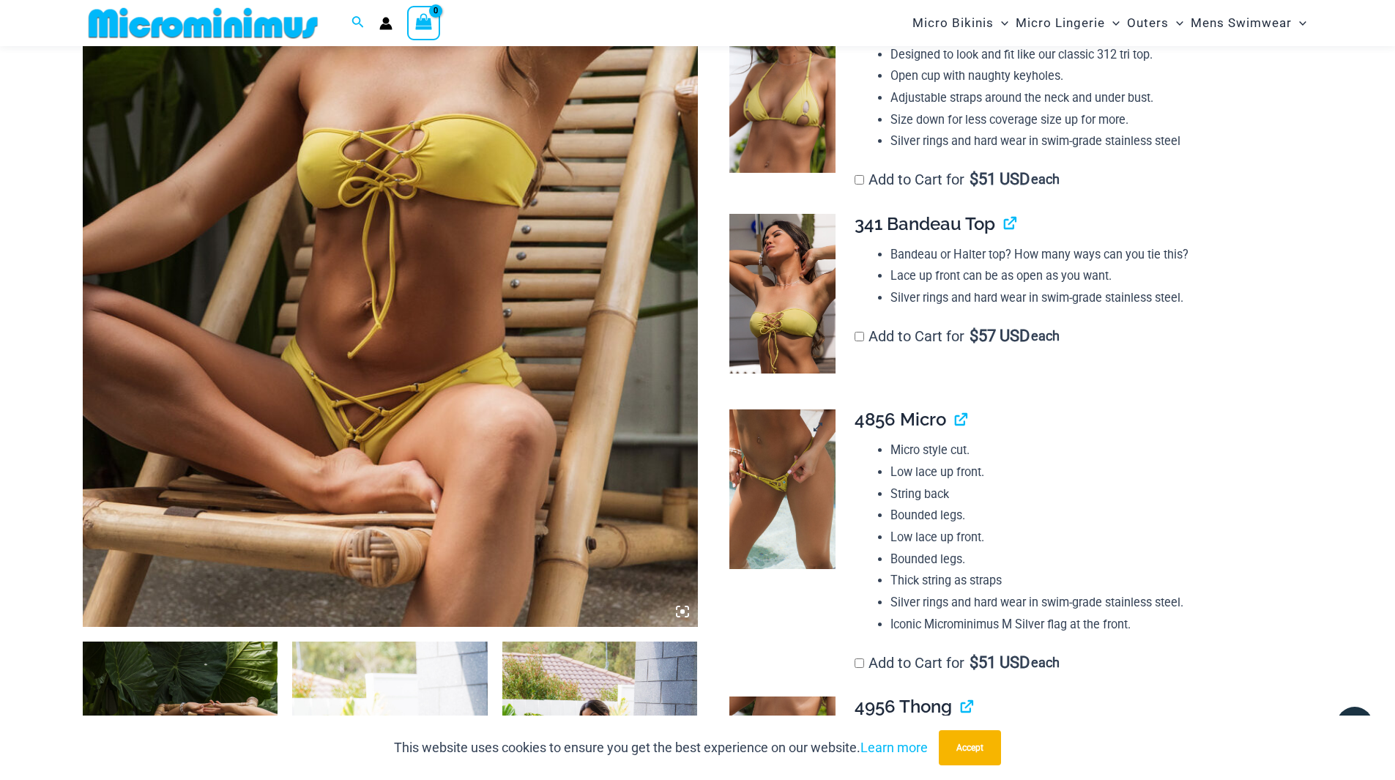
click at [778, 511] on img at bounding box center [782, 489] width 106 height 160
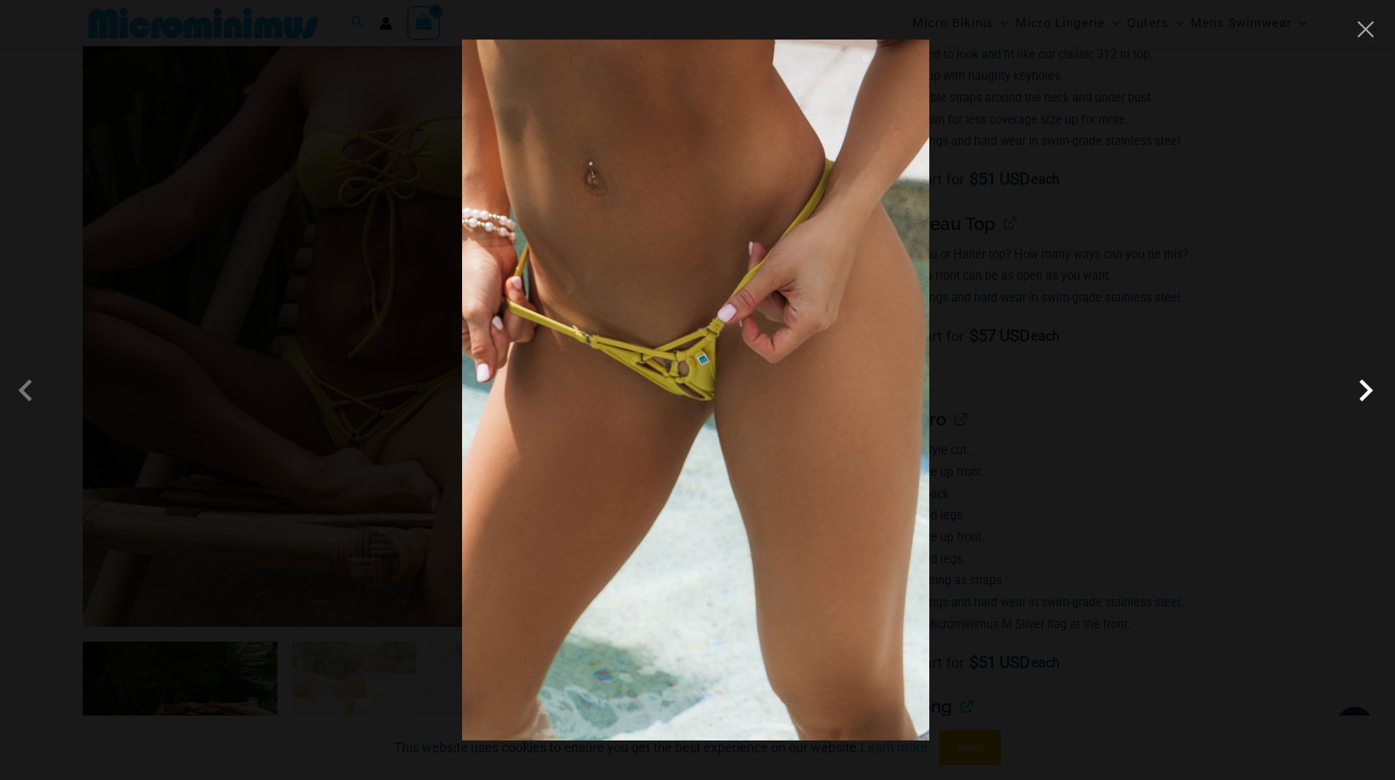
click at [1370, 387] on span at bounding box center [1366, 390] width 44 height 44
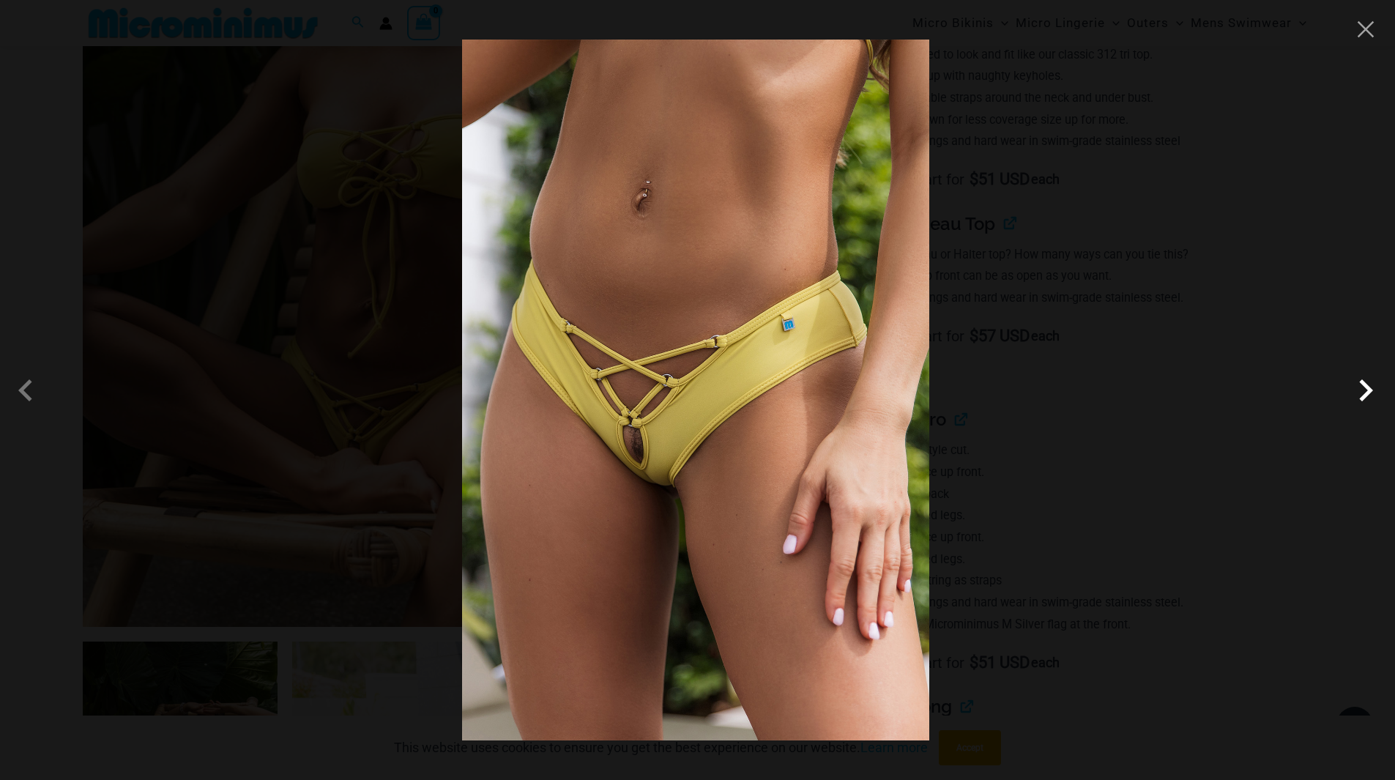
click at [1370, 387] on span at bounding box center [1366, 390] width 44 height 44
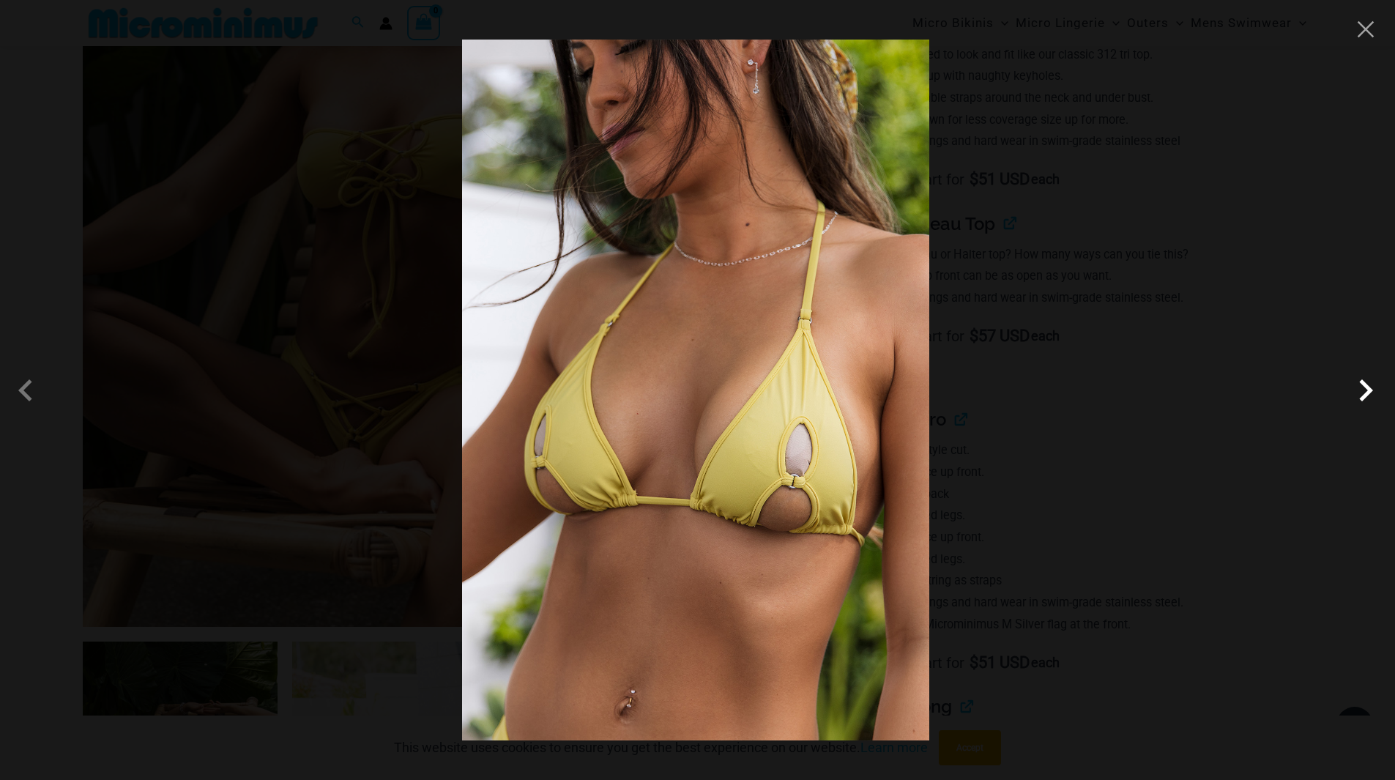
click at [1370, 387] on span at bounding box center [1366, 390] width 44 height 44
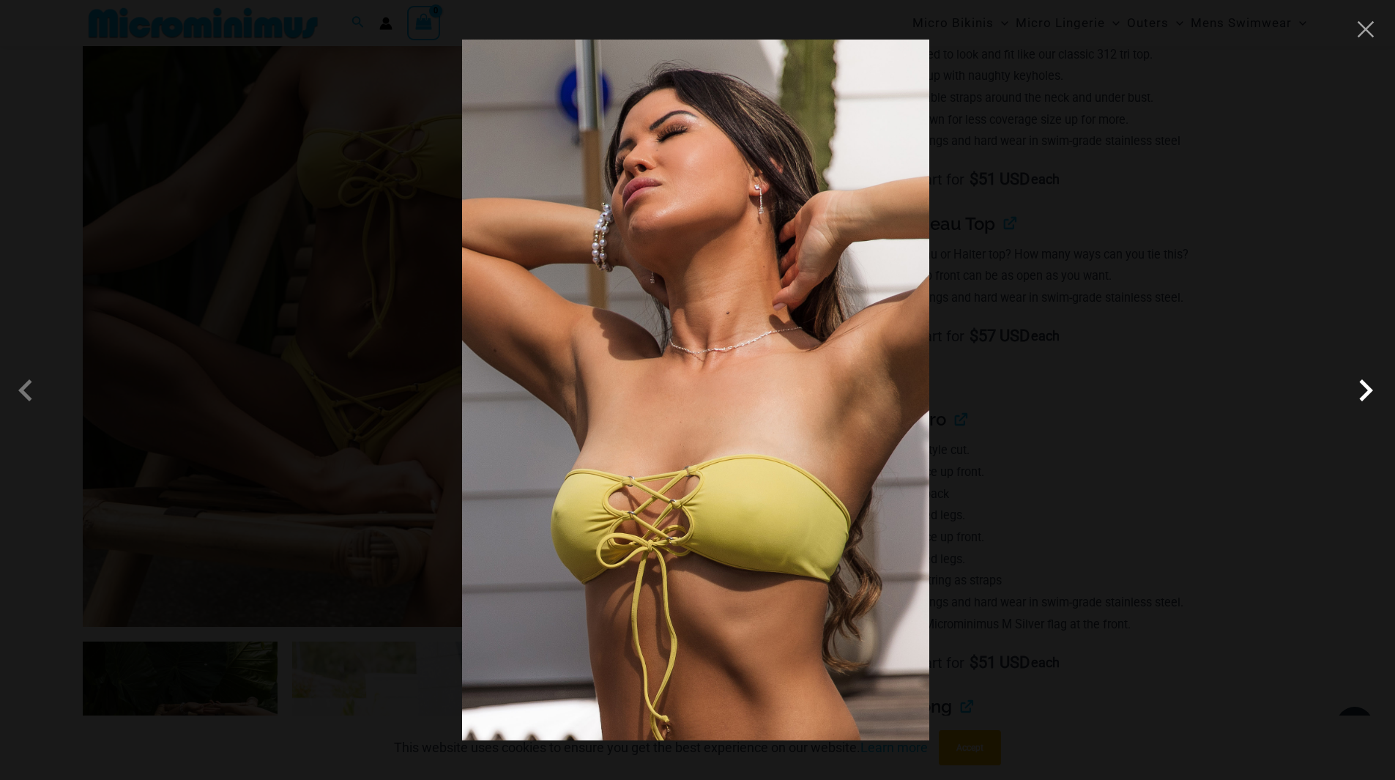
click at [1370, 387] on span at bounding box center [1366, 390] width 44 height 44
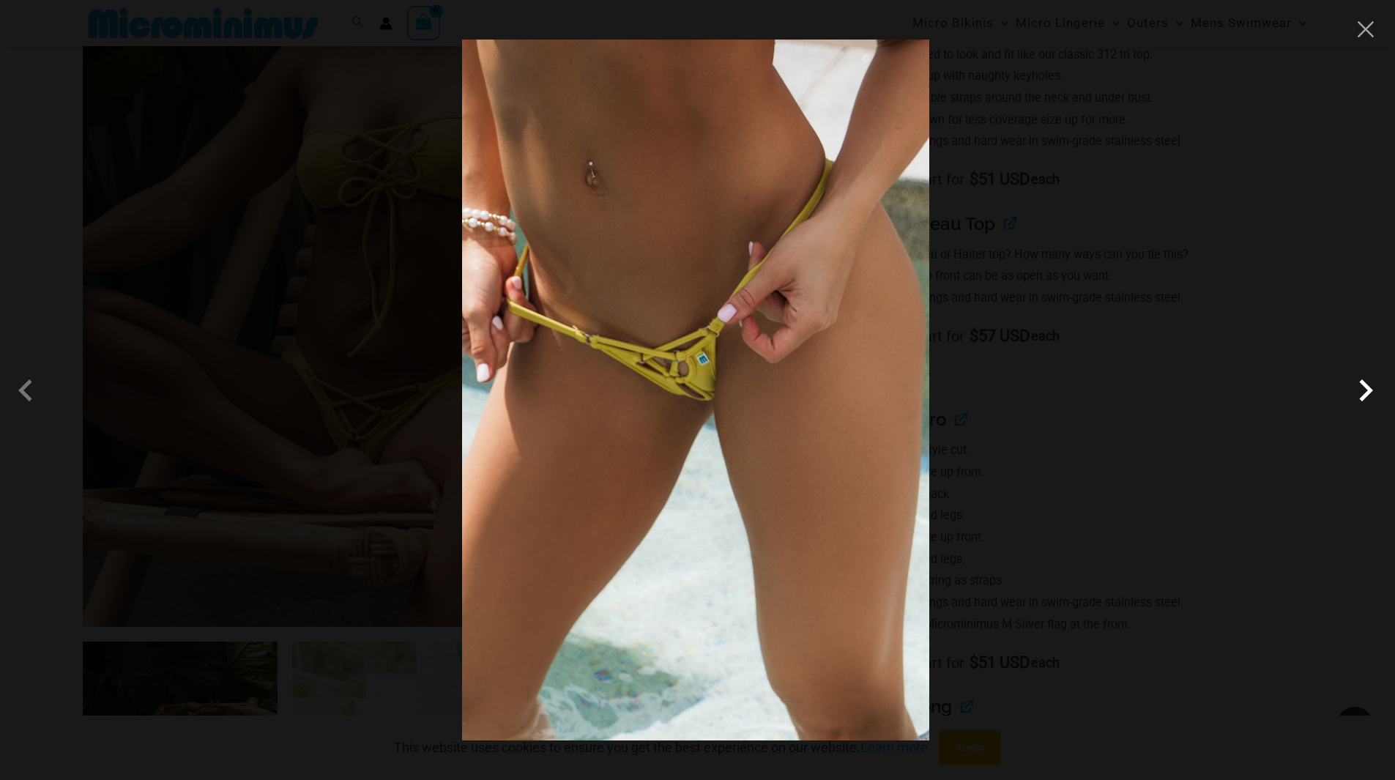
click at [1370, 387] on span at bounding box center [1366, 390] width 44 height 44
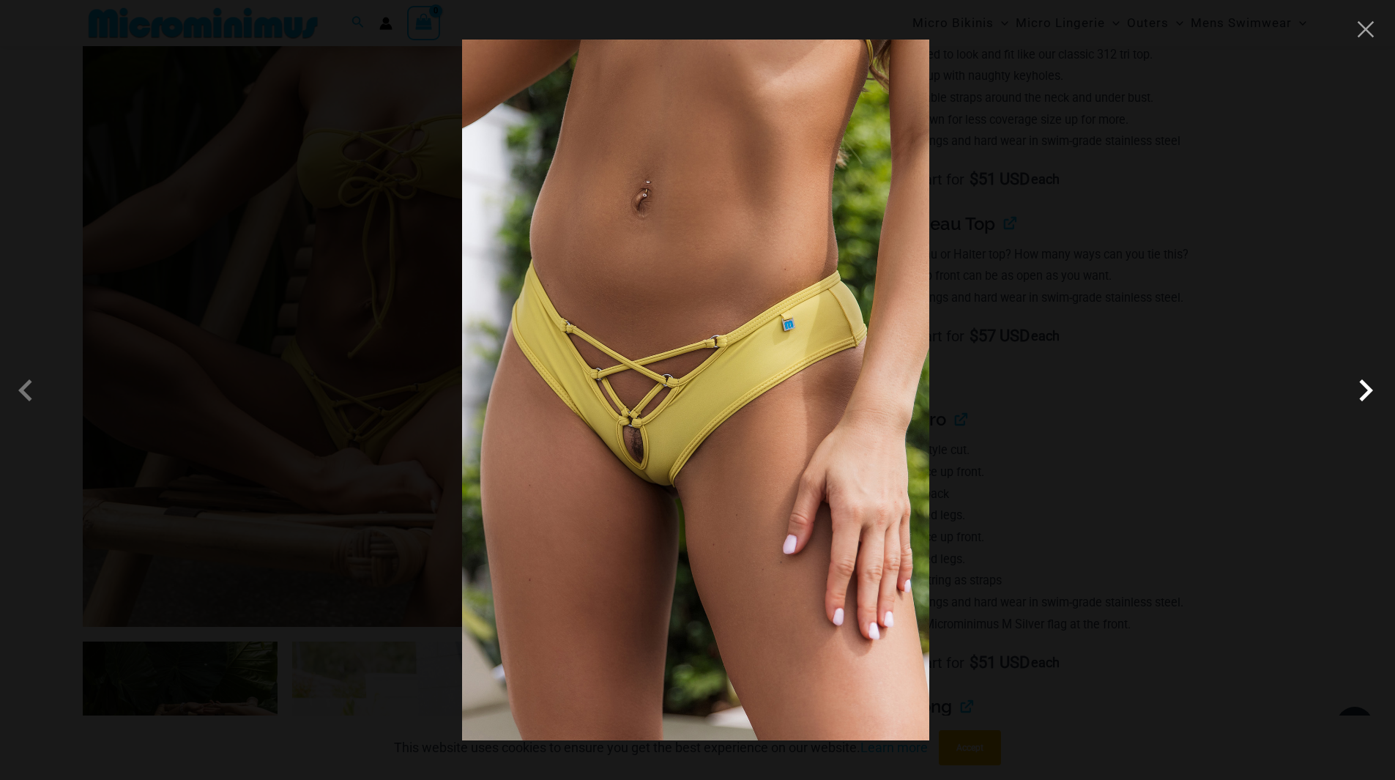
click at [1370, 387] on span at bounding box center [1366, 390] width 44 height 44
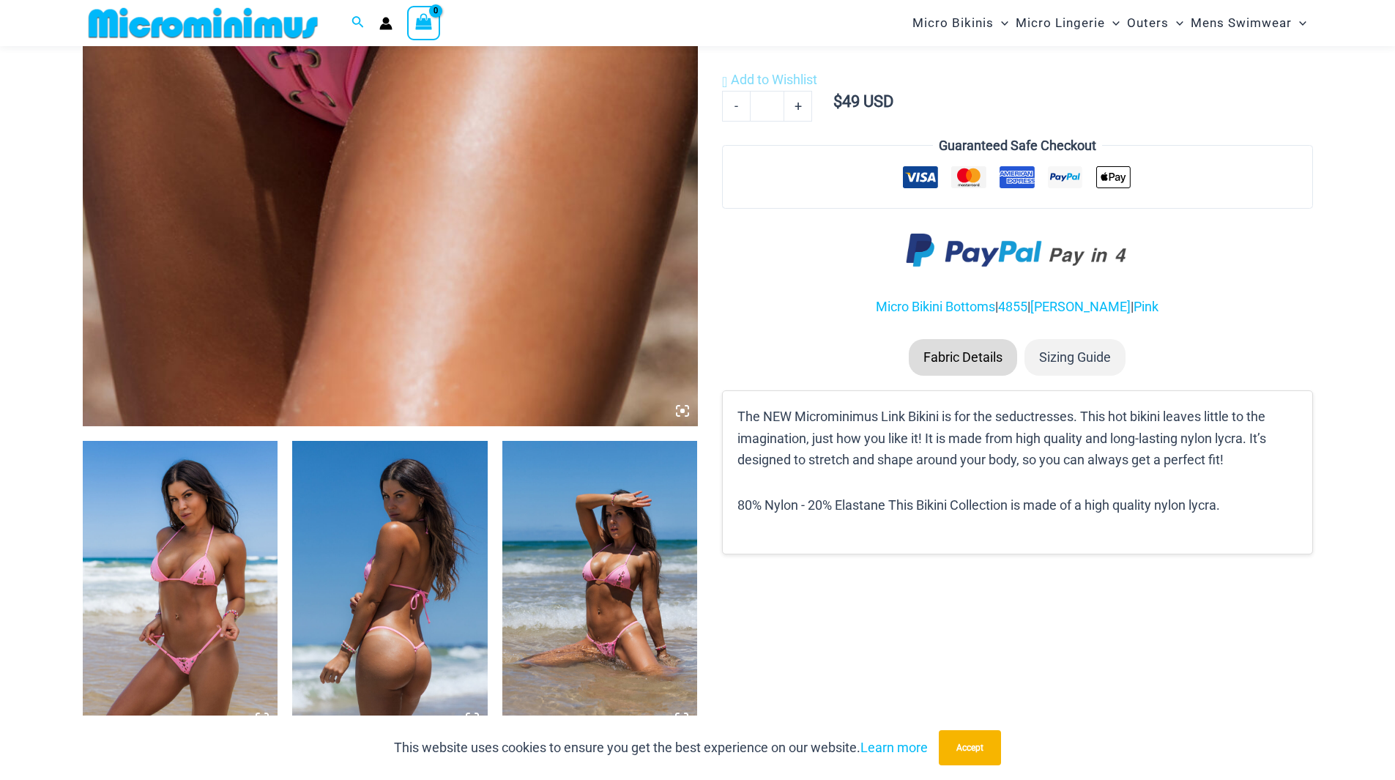
scroll to position [646, 0]
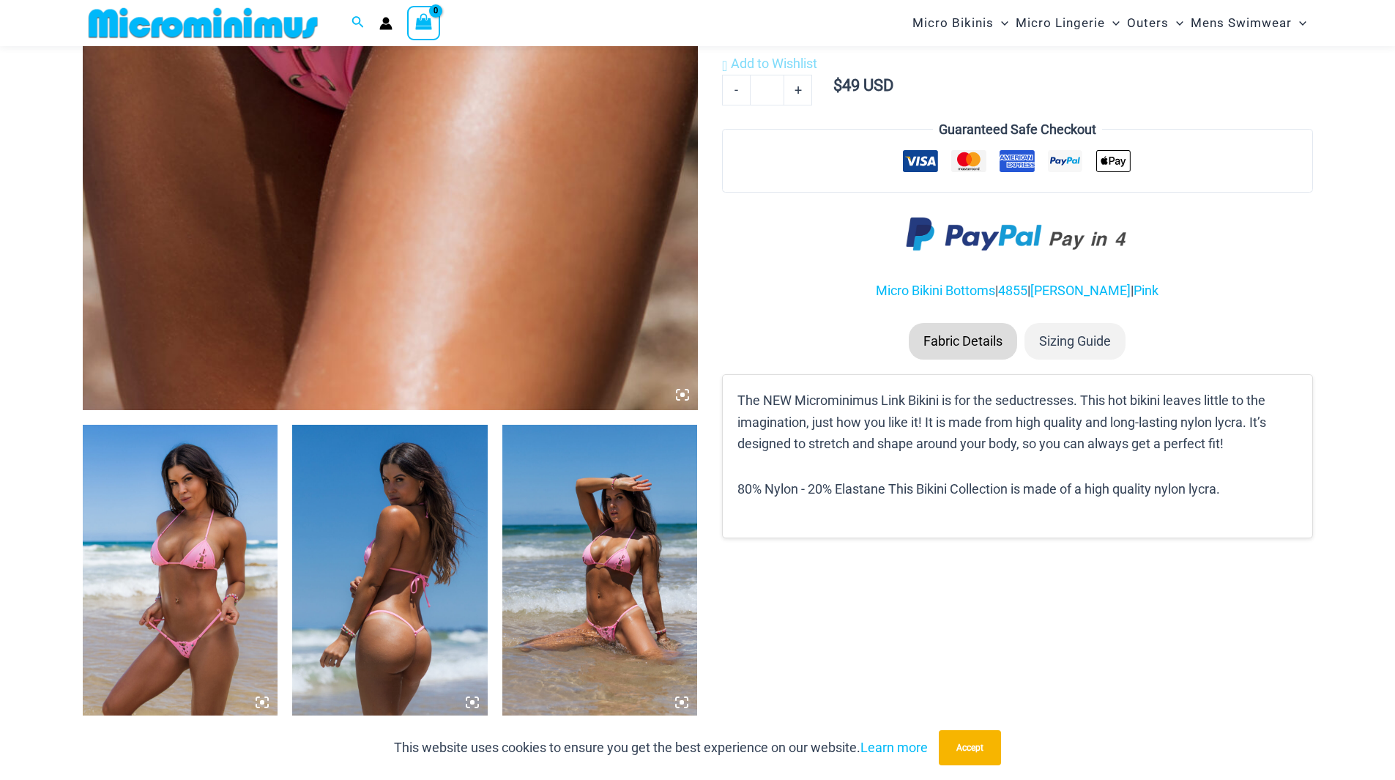
click at [614, 603] on img at bounding box center [599, 571] width 195 height 293
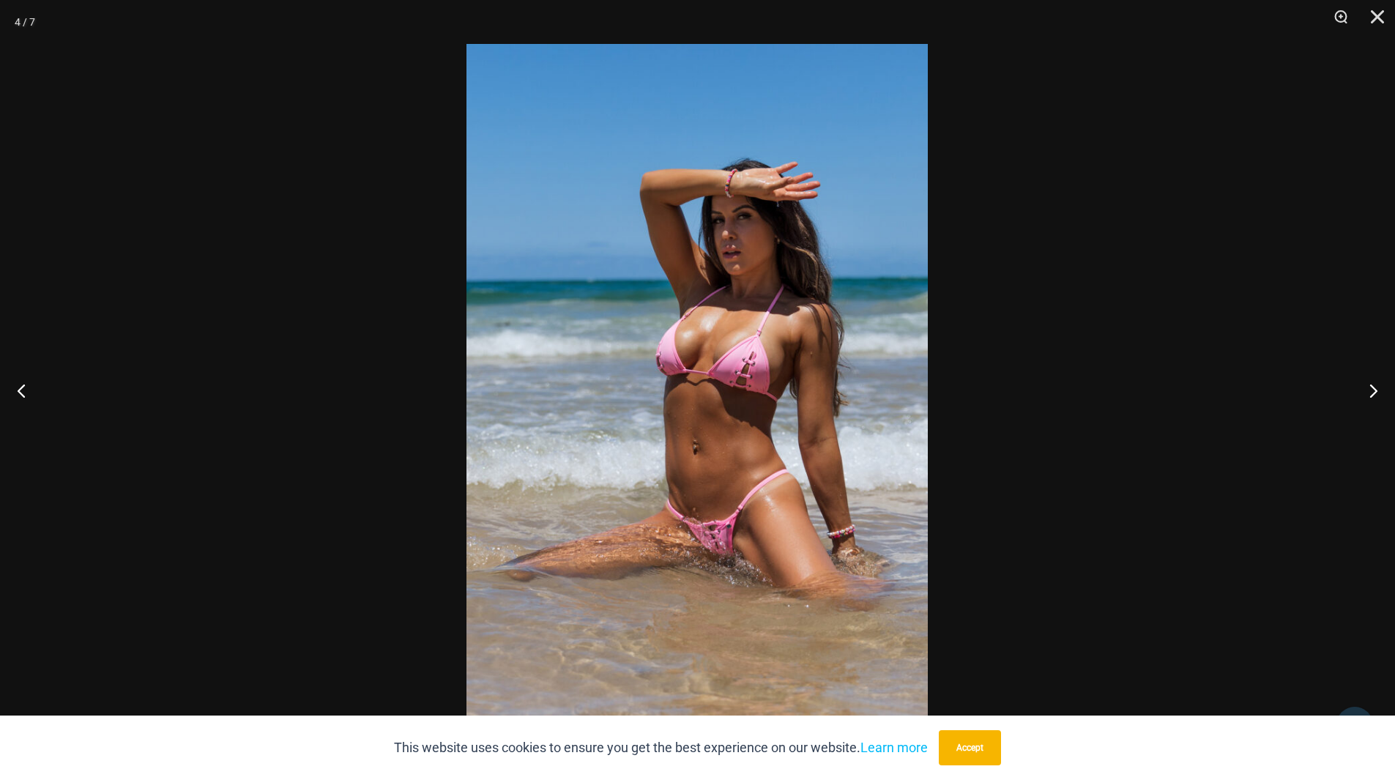
click at [748, 420] on img at bounding box center [696, 390] width 461 height 692
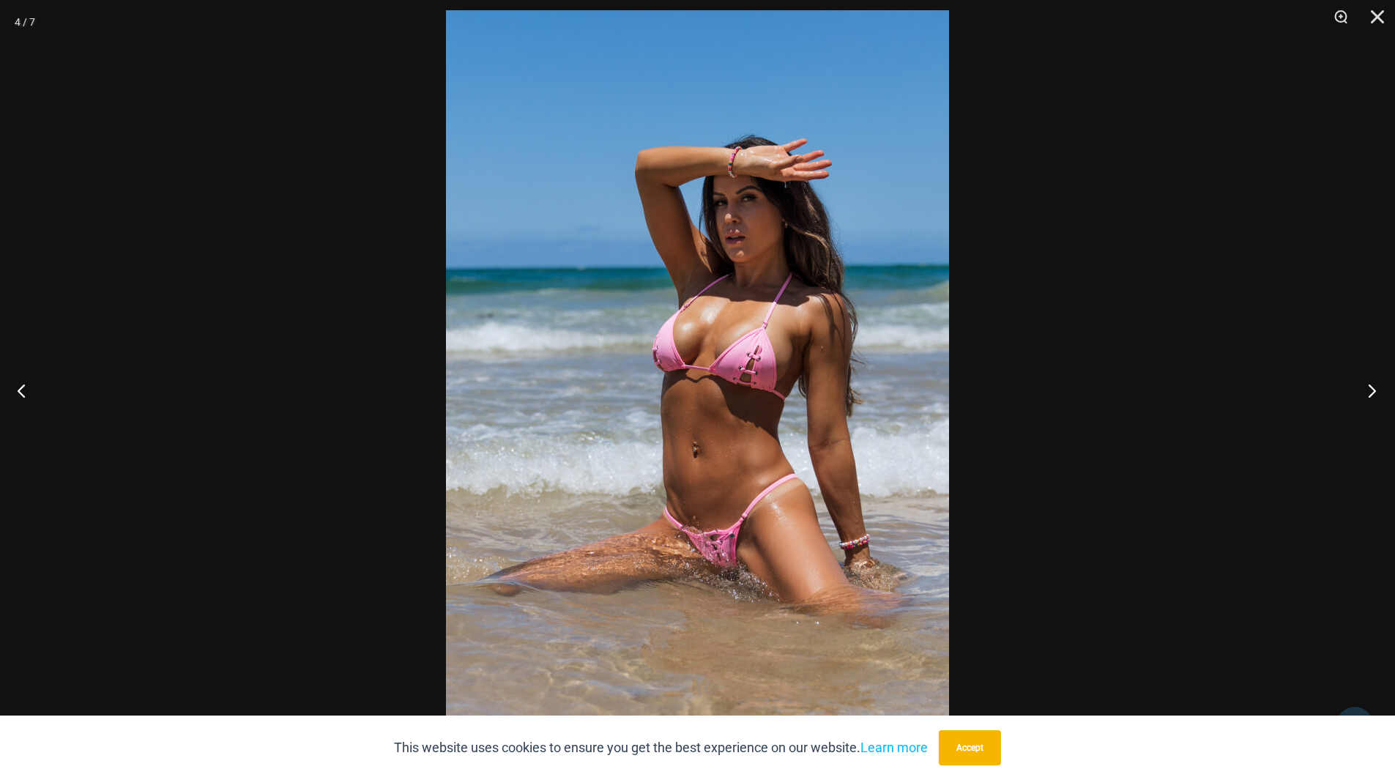
click at [1376, 384] on button "Next" at bounding box center [1367, 390] width 55 height 73
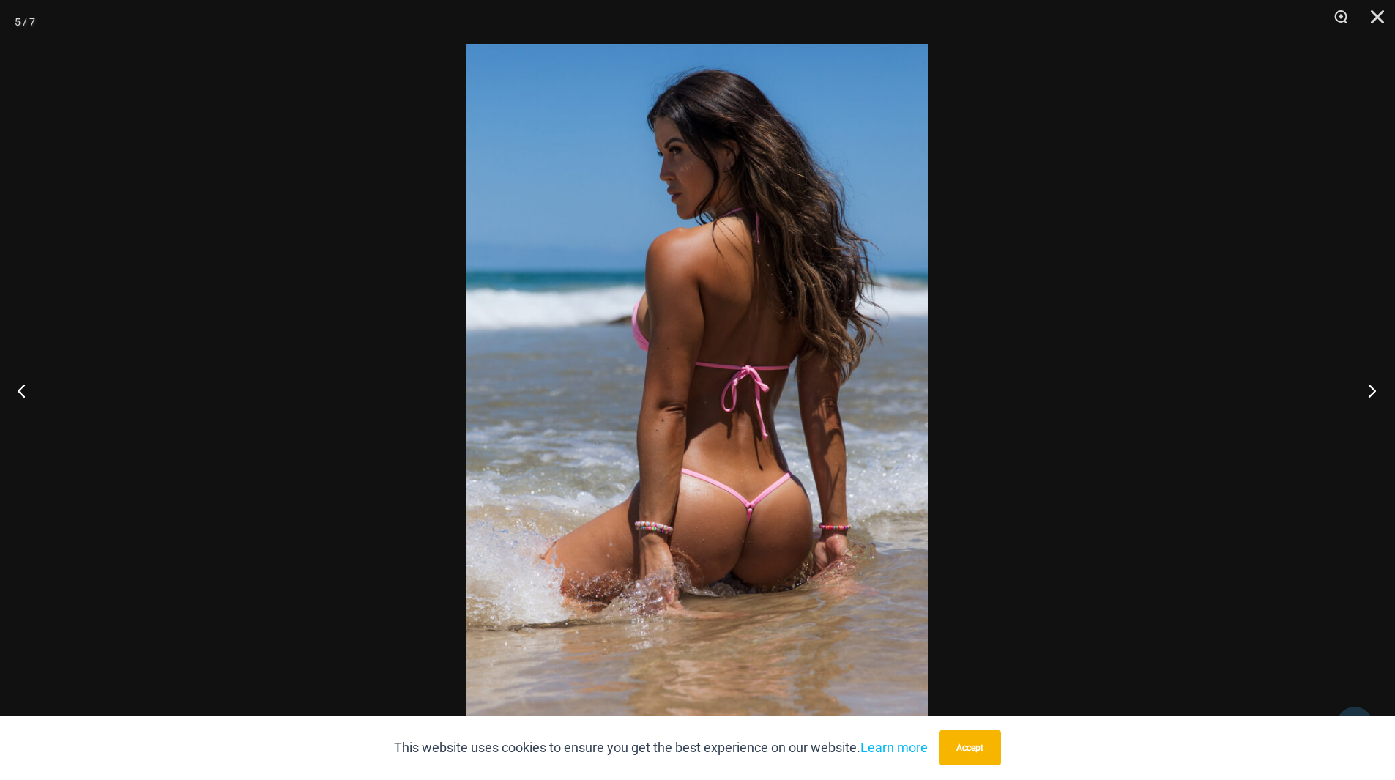
click at [1376, 384] on button "Next" at bounding box center [1367, 390] width 55 height 73
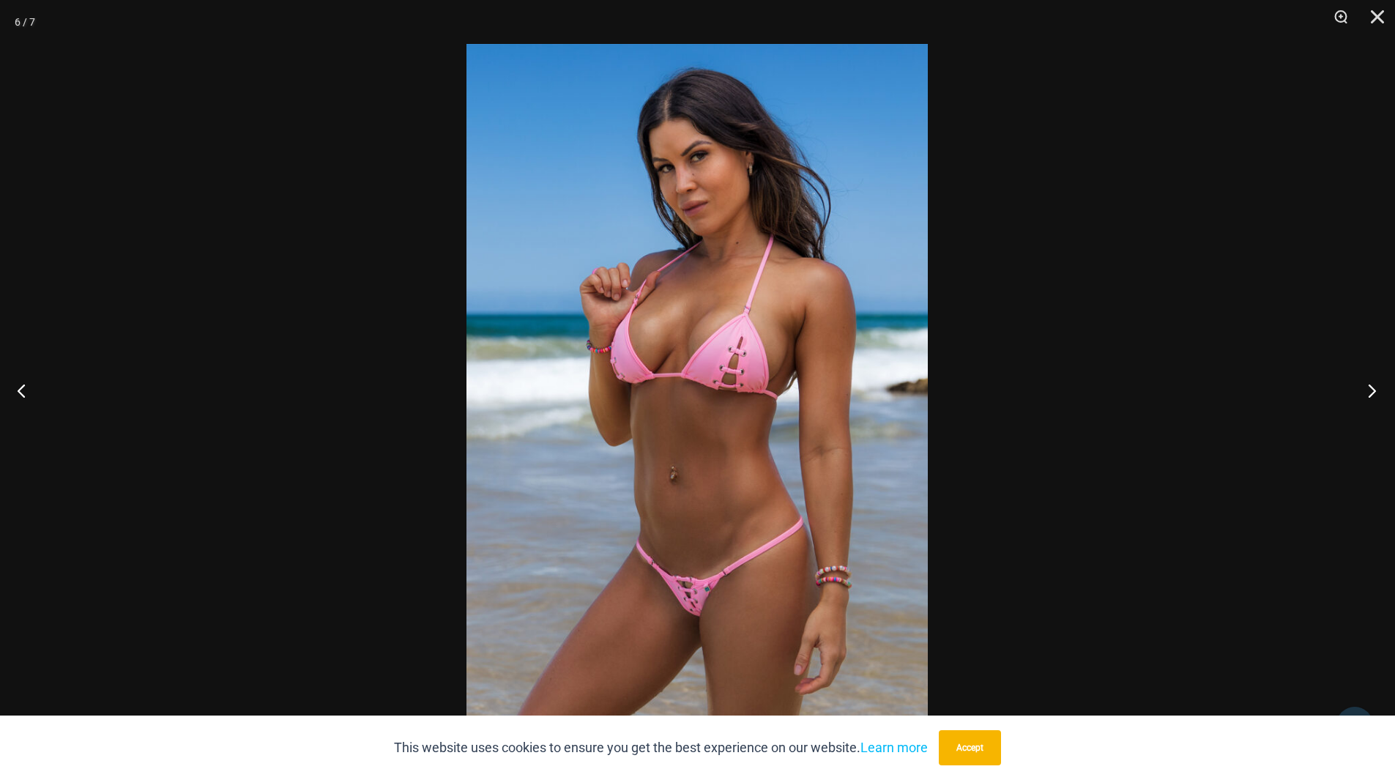
click at [1376, 384] on button "Next" at bounding box center [1367, 390] width 55 height 73
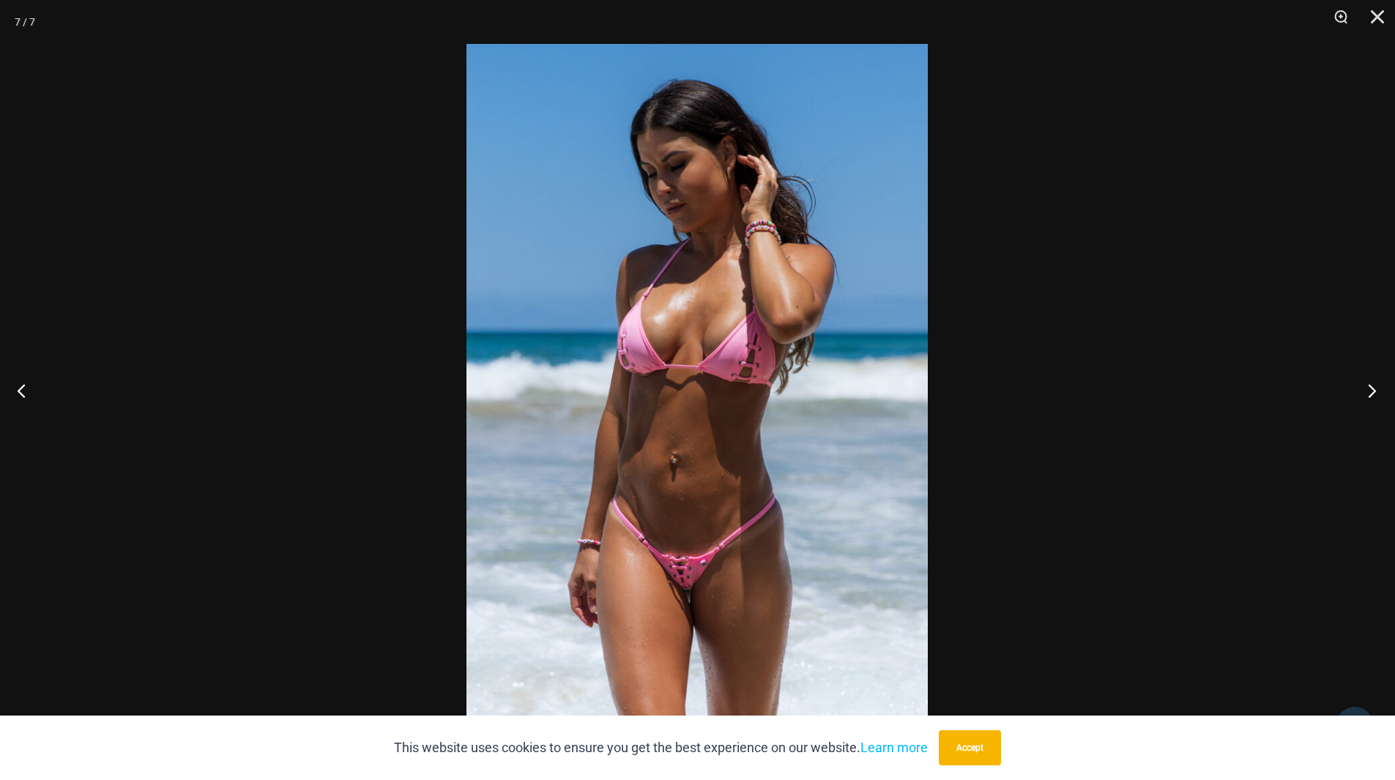
click at [1375, 384] on button "Next" at bounding box center [1367, 390] width 55 height 73
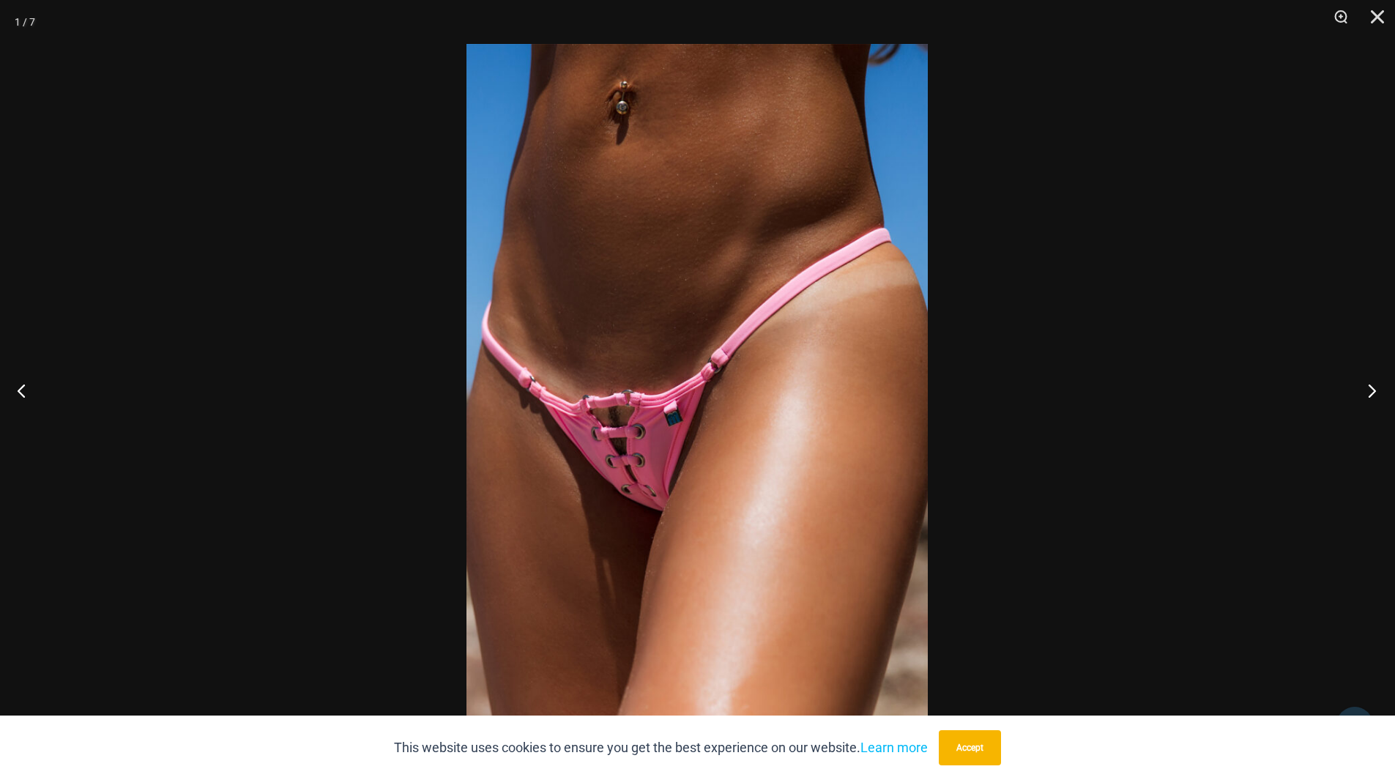
click at [1375, 384] on button "Next" at bounding box center [1367, 390] width 55 height 73
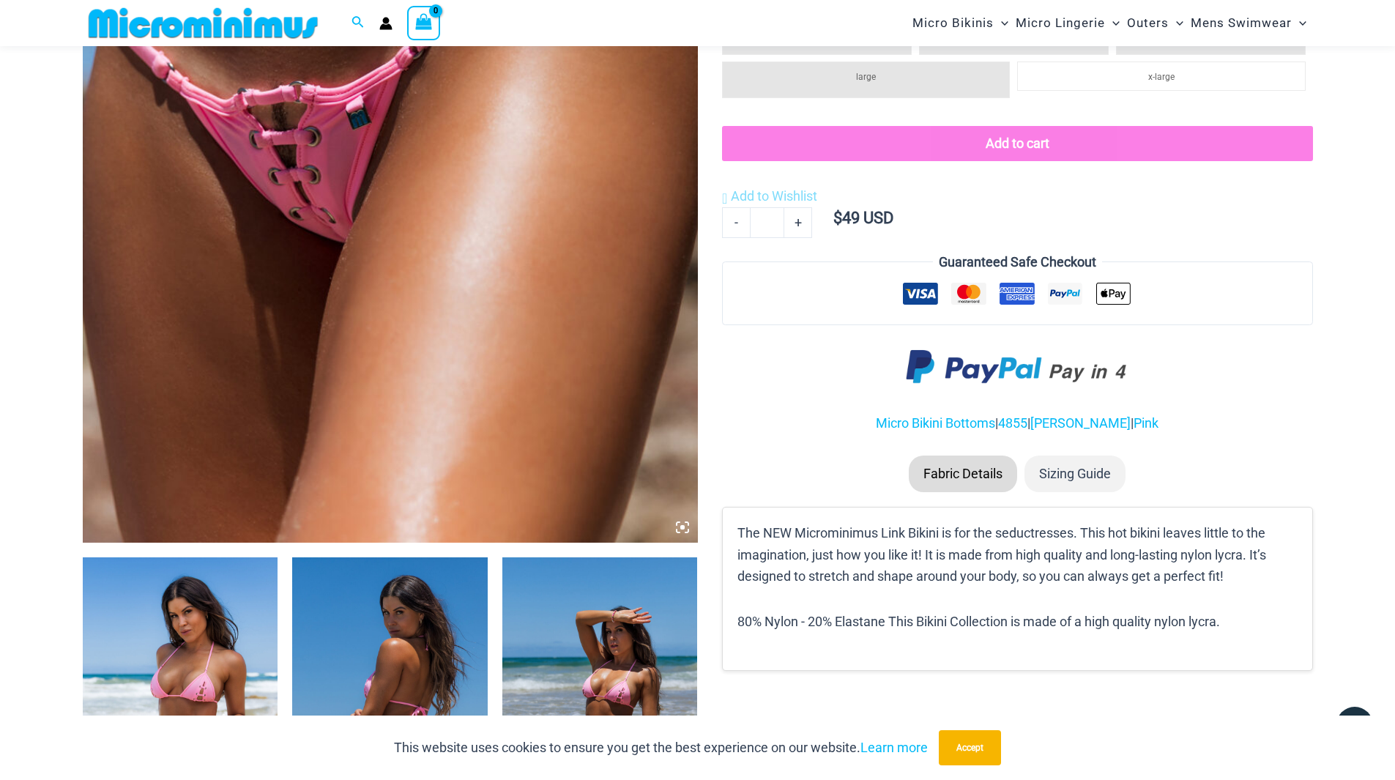
scroll to position [280, 0]
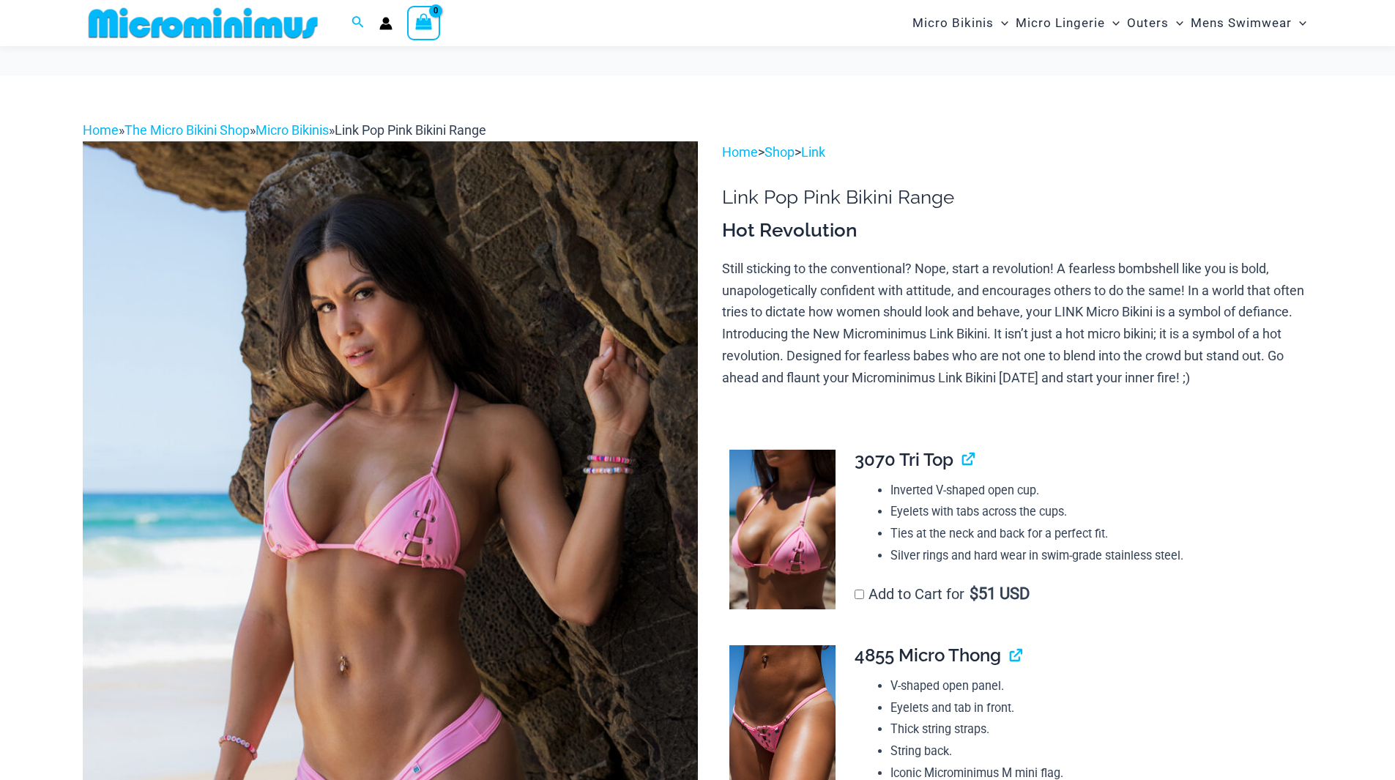
scroll to position [206, 0]
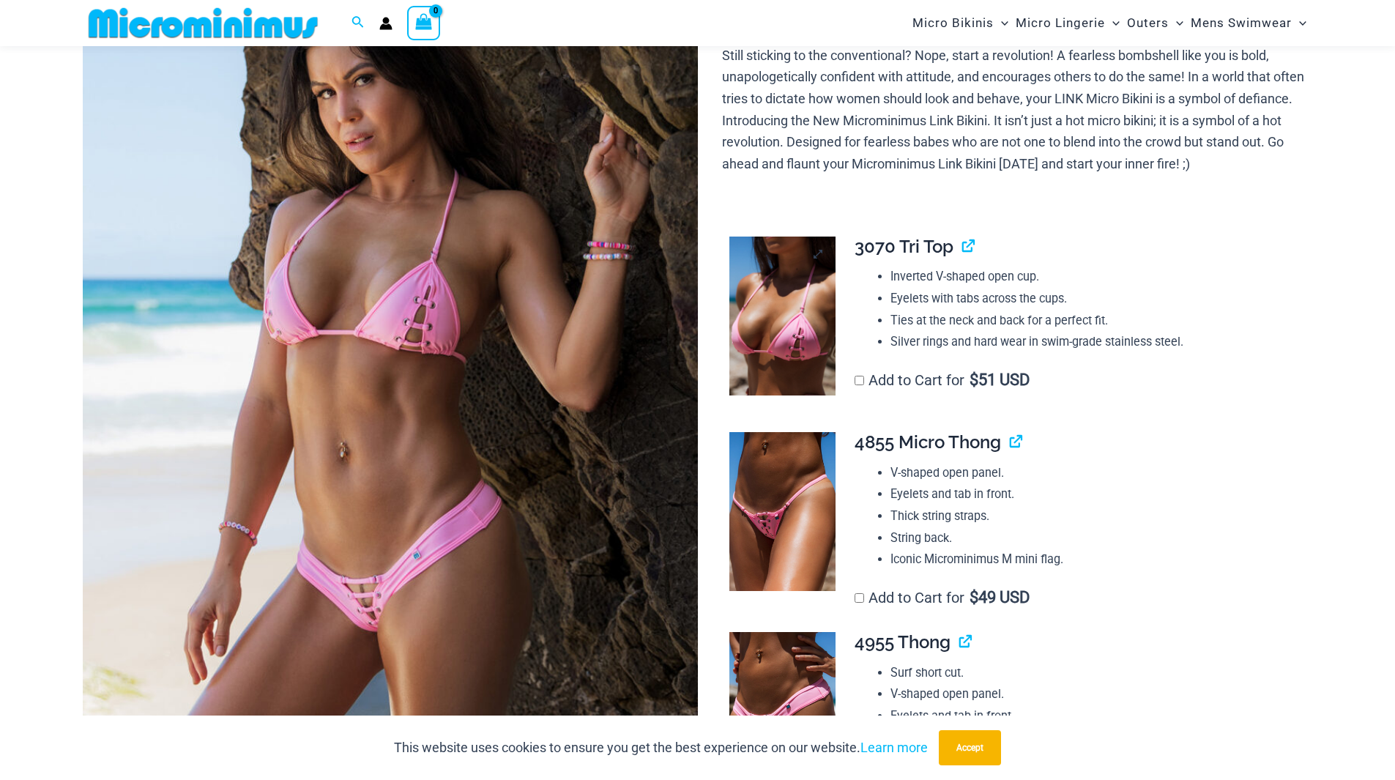
click at [801, 357] on img at bounding box center [782, 316] width 106 height 160
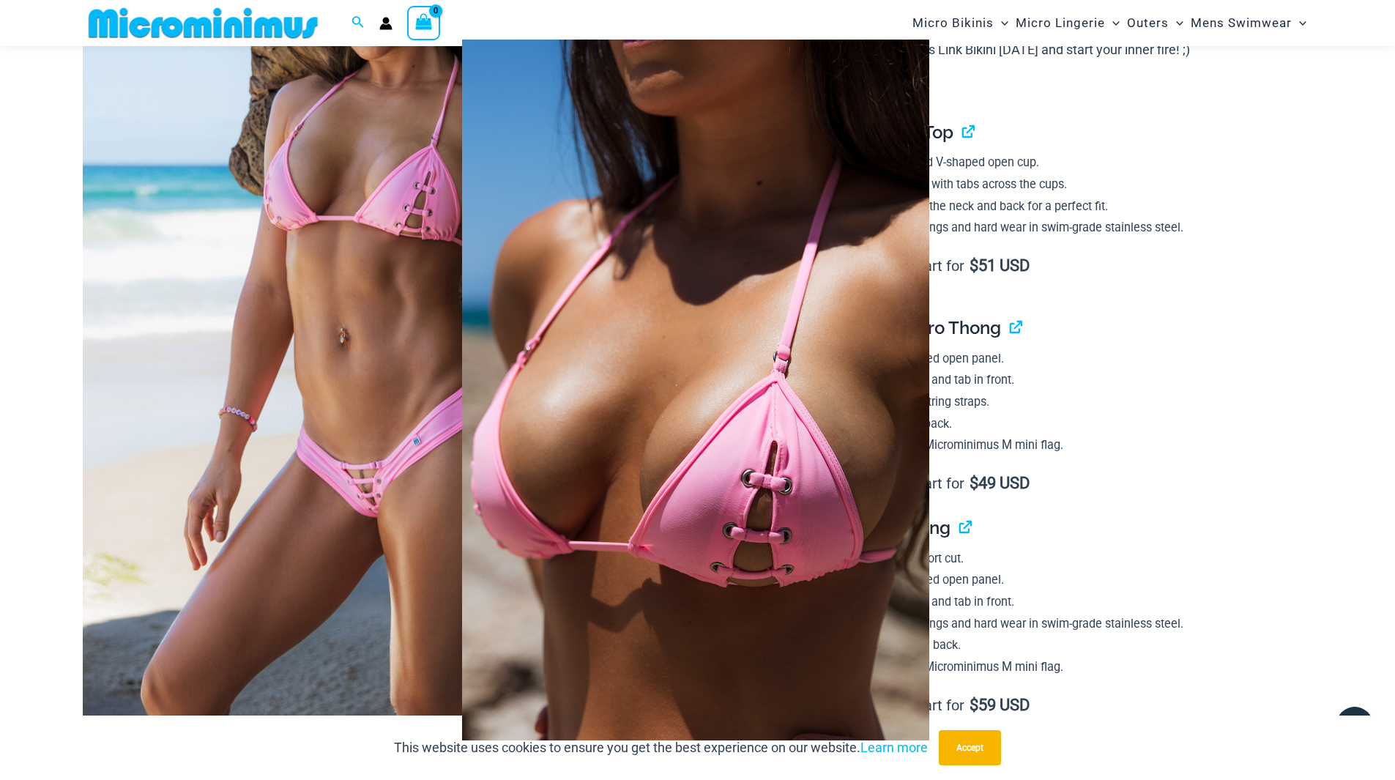
scroll to position [499, 0]
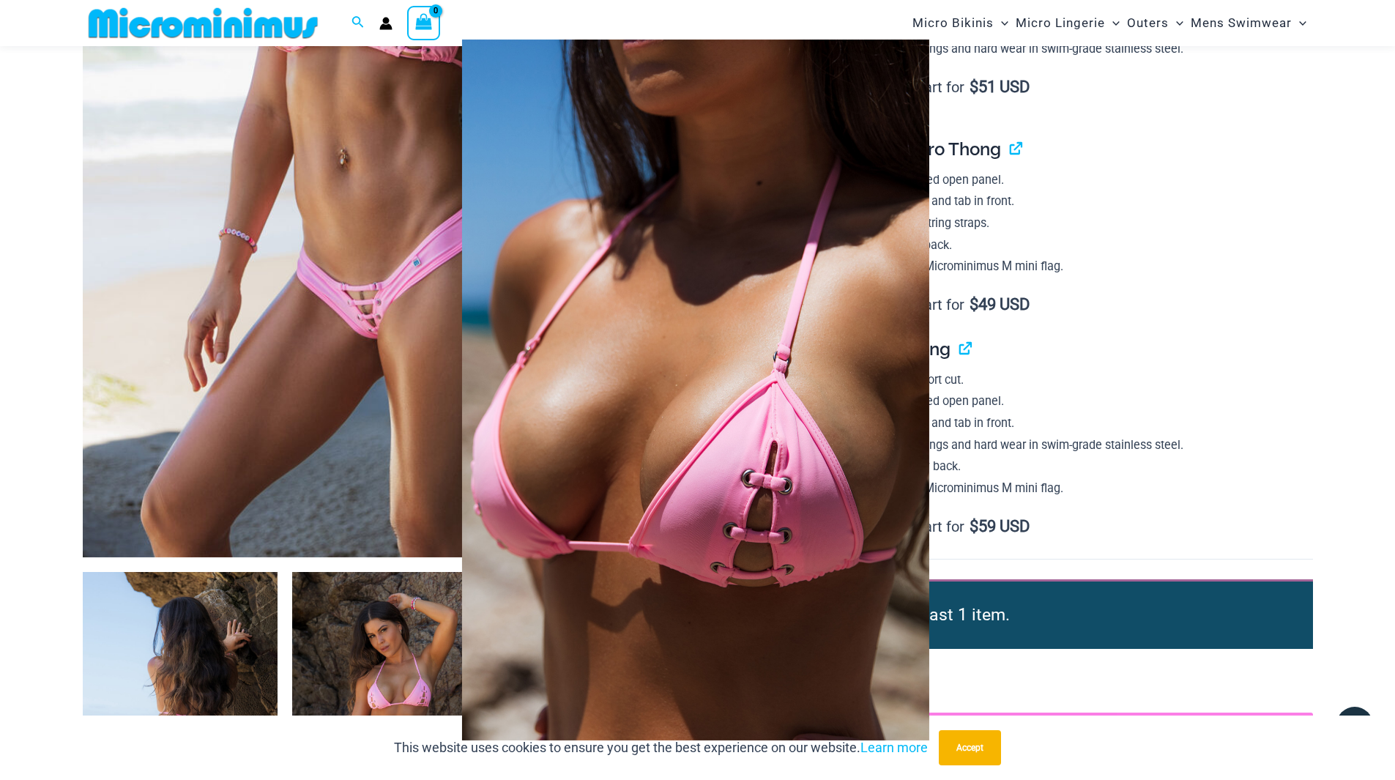
click at [745, 443] on img at bounding box center [695, 390] width 467 height 701
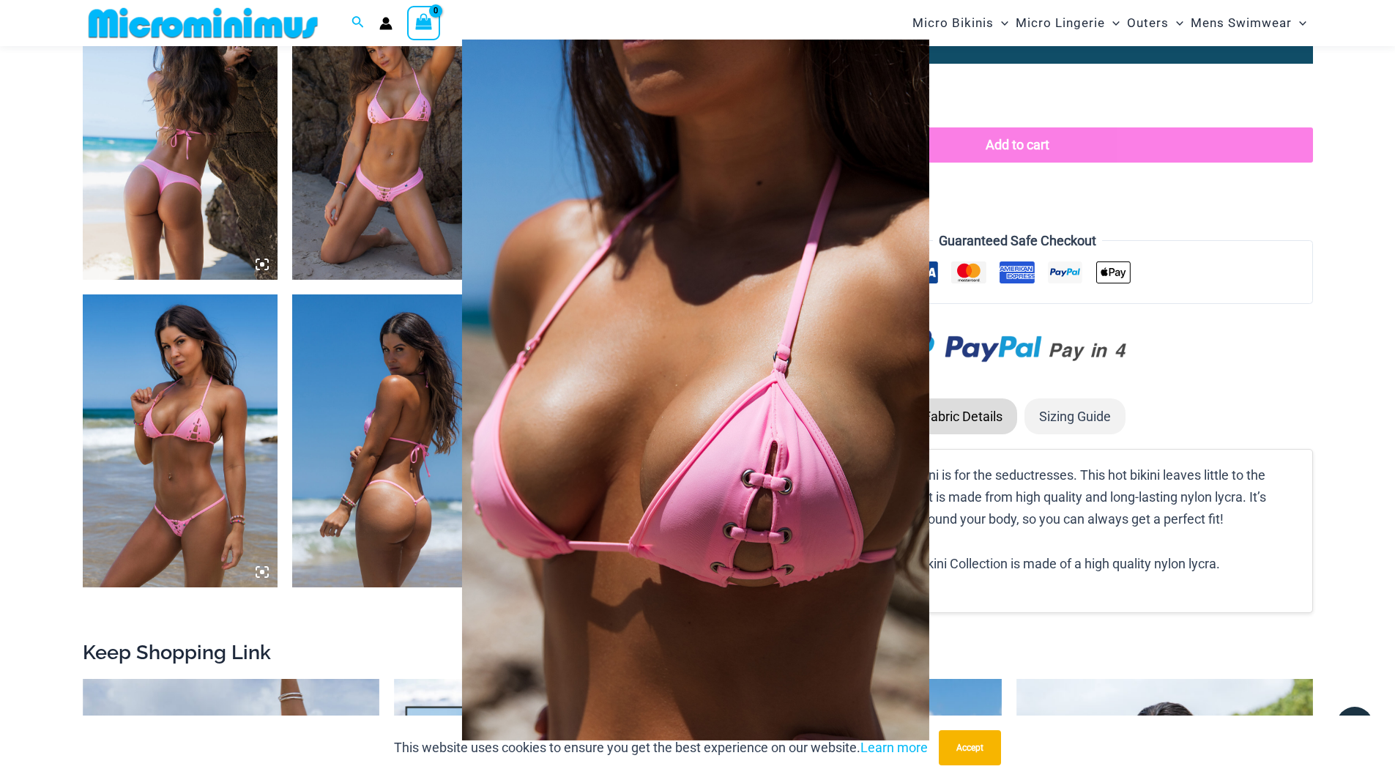
scroll to position [1084, 0]
click at [207, 462] on div at bounding box center [697, 390] width 1395 height 780
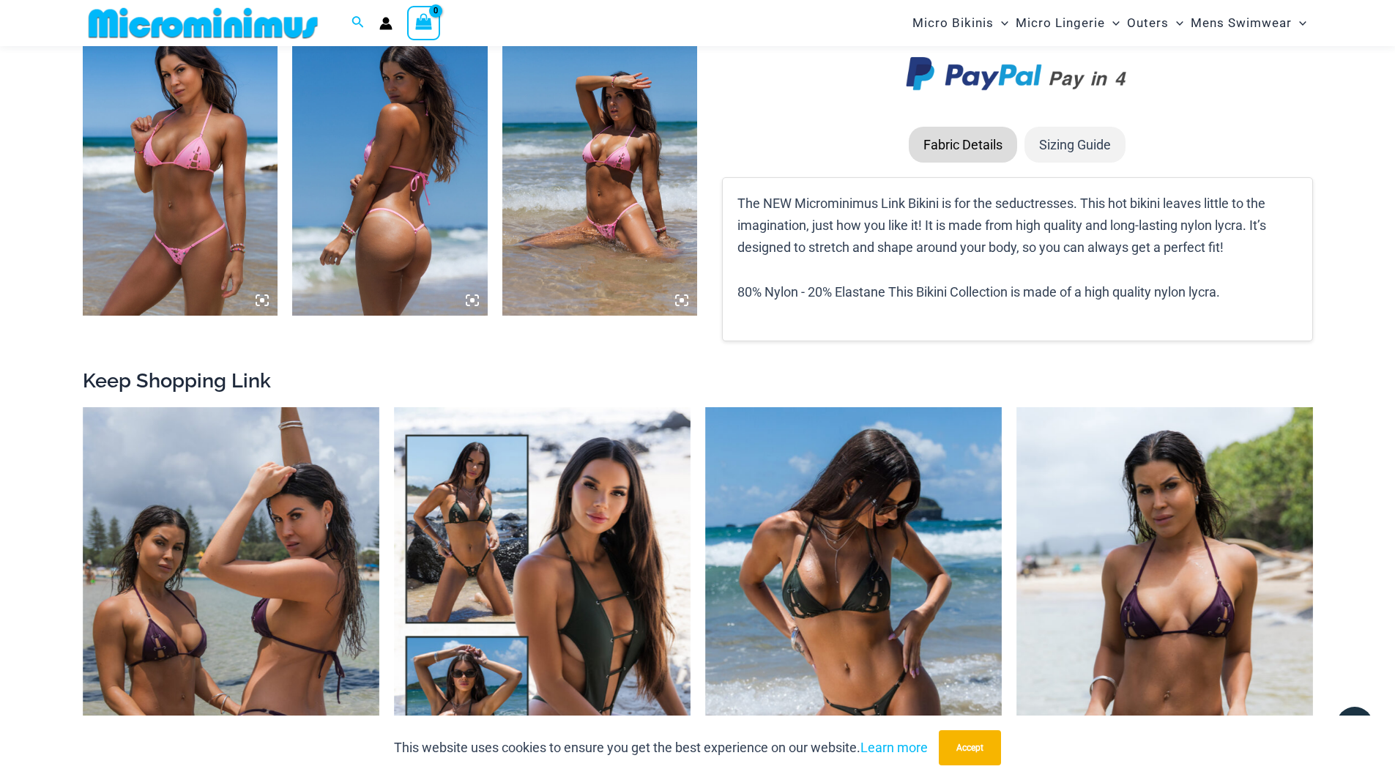
scroll to position [1377, 0]
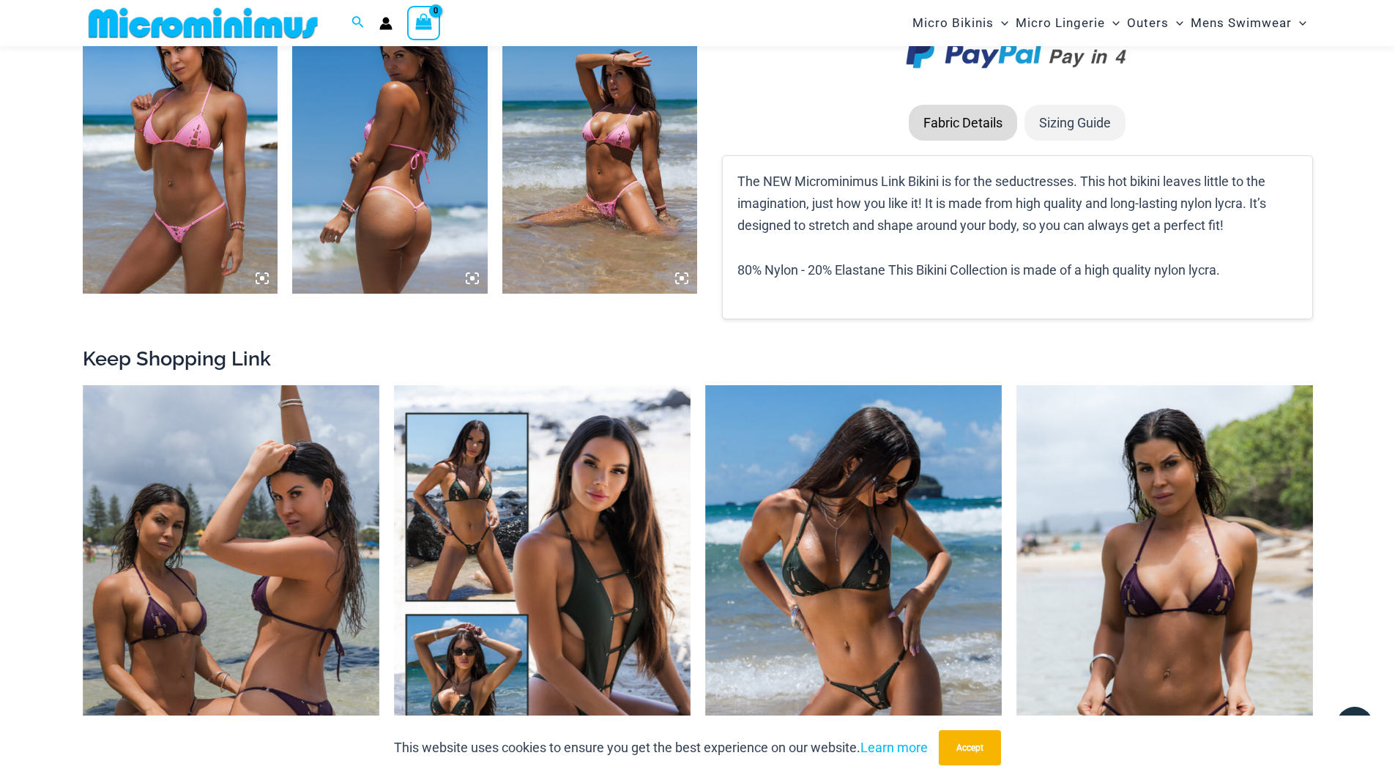
click at [627, 209] on img at bounding box center [599, 147] width 195 height 293
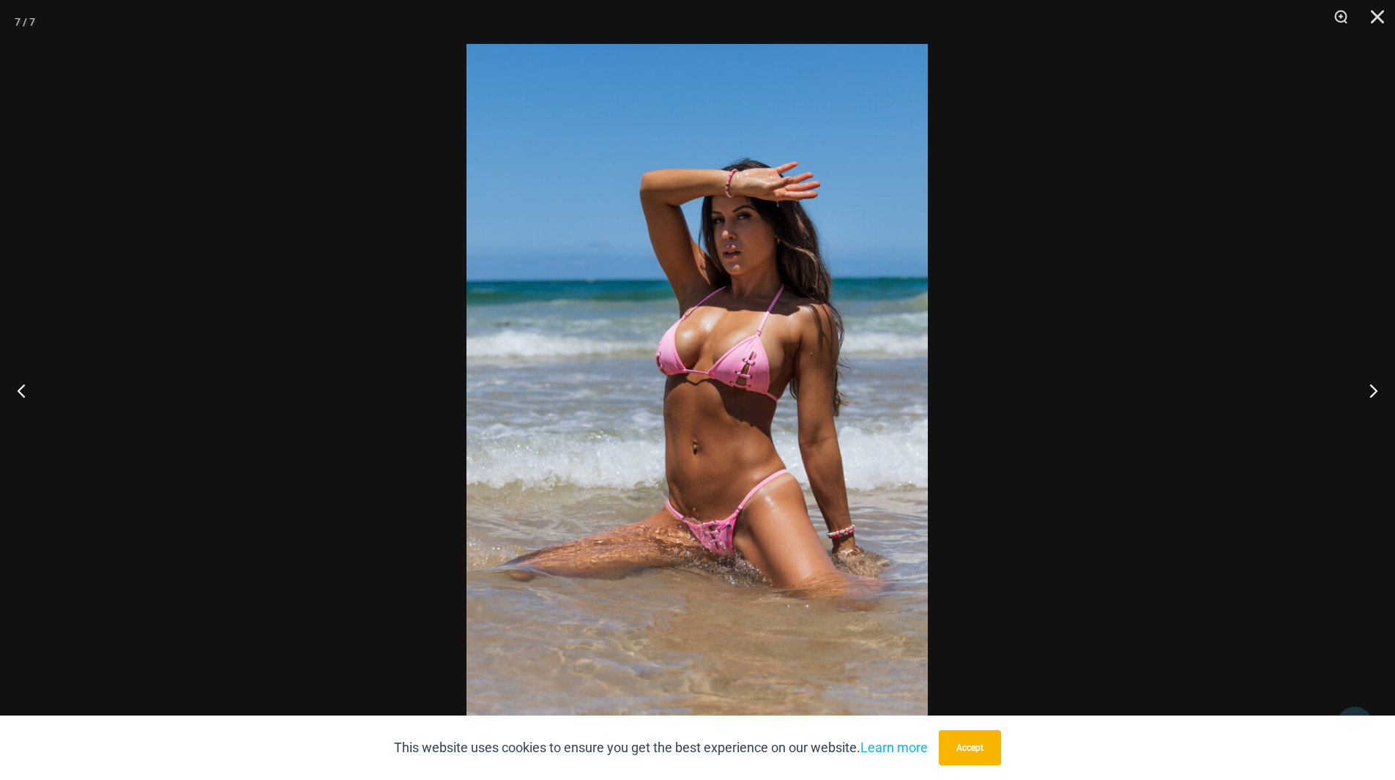
click at [737, 478] on img at bounding box center [696, 390] width 461 height 692
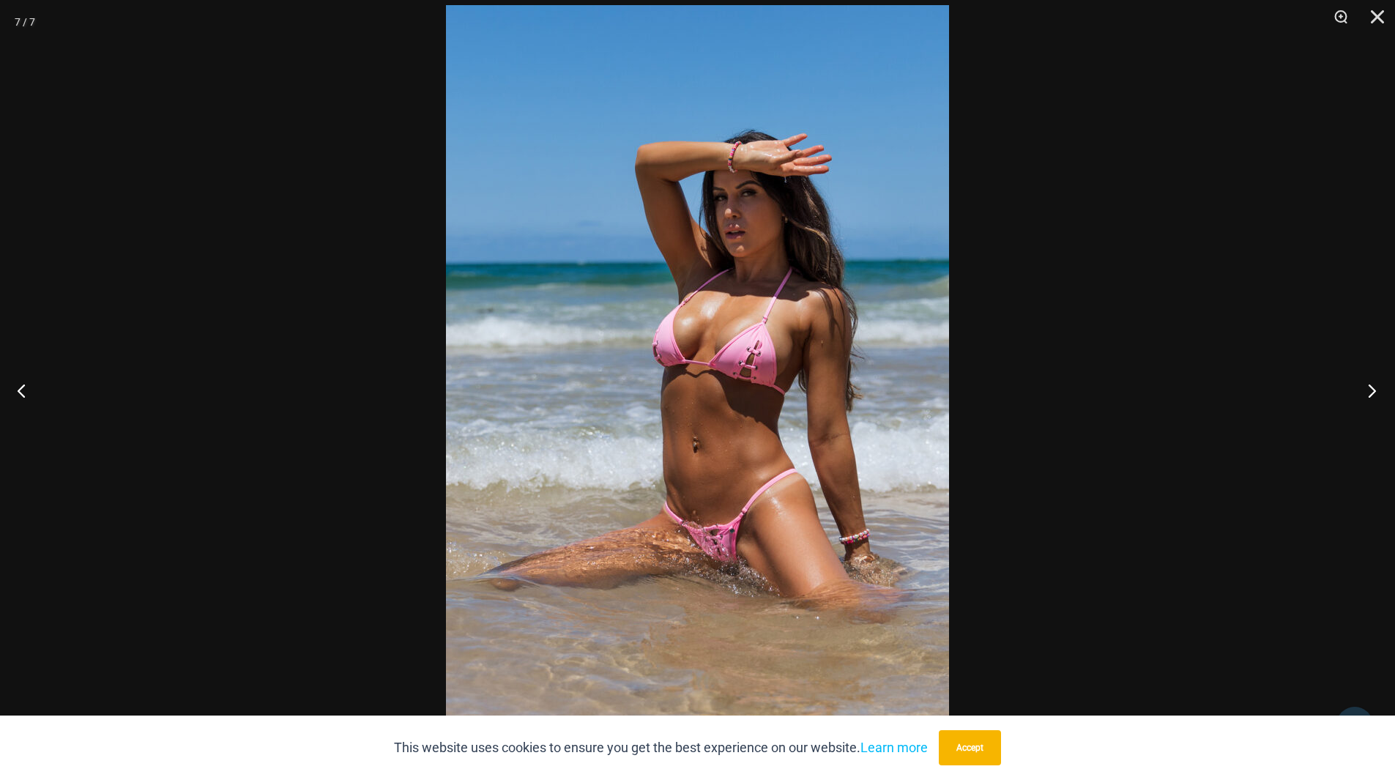
click at [1372, 388] on button "Next" at bounding box center [1367, 390] width 55 height 73
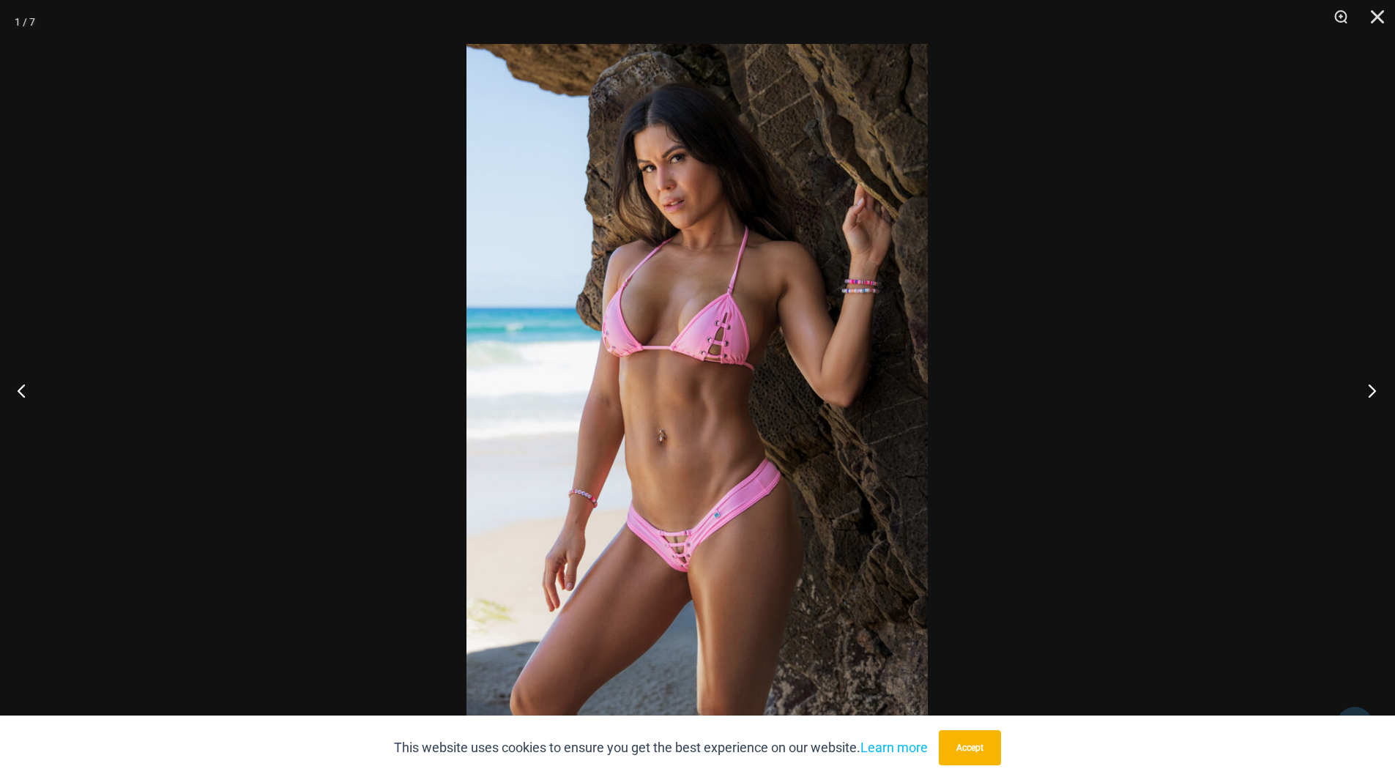
click at [1372, 388] on button "Next" at bounding box center [1367, 390] width 55 height 73
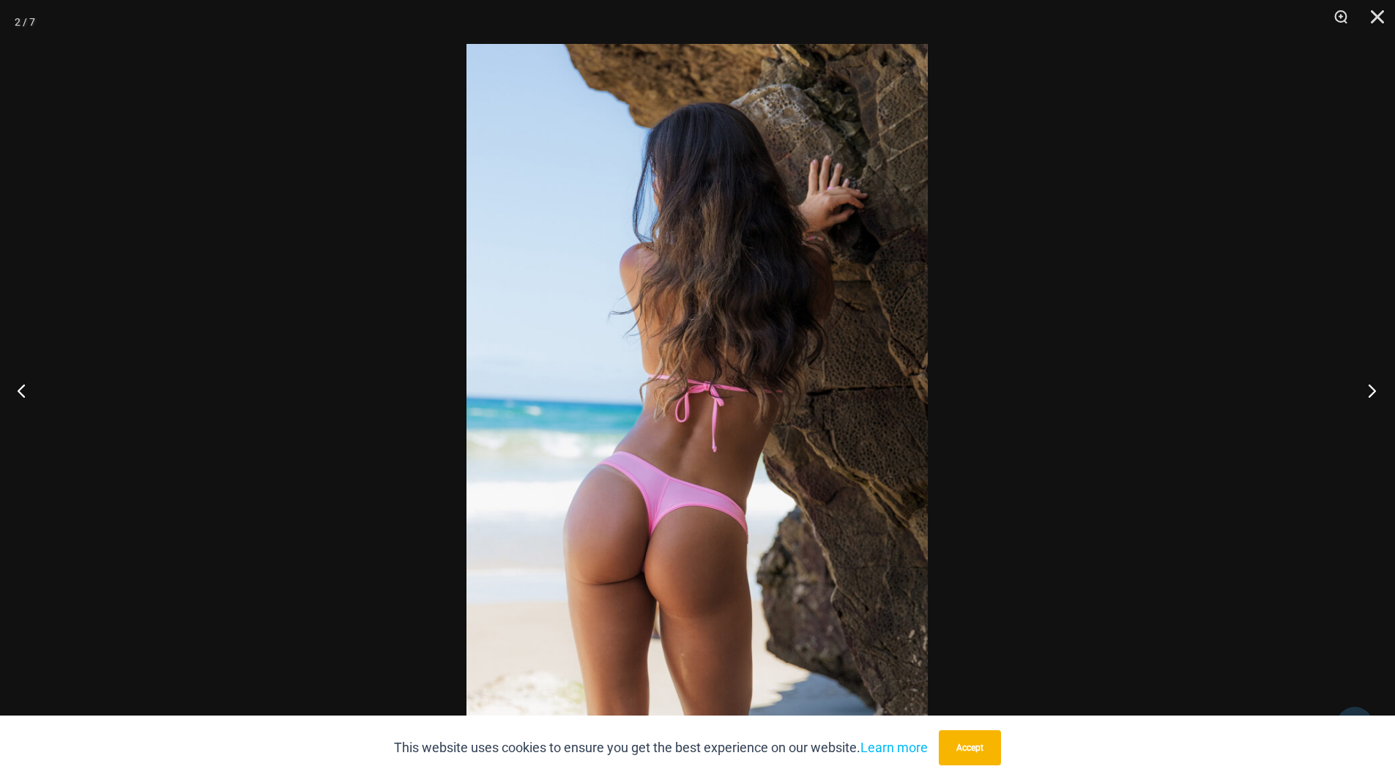
click at [1372, 388] on button "Next" at bounding box center [1367, 390] width 55 height 73
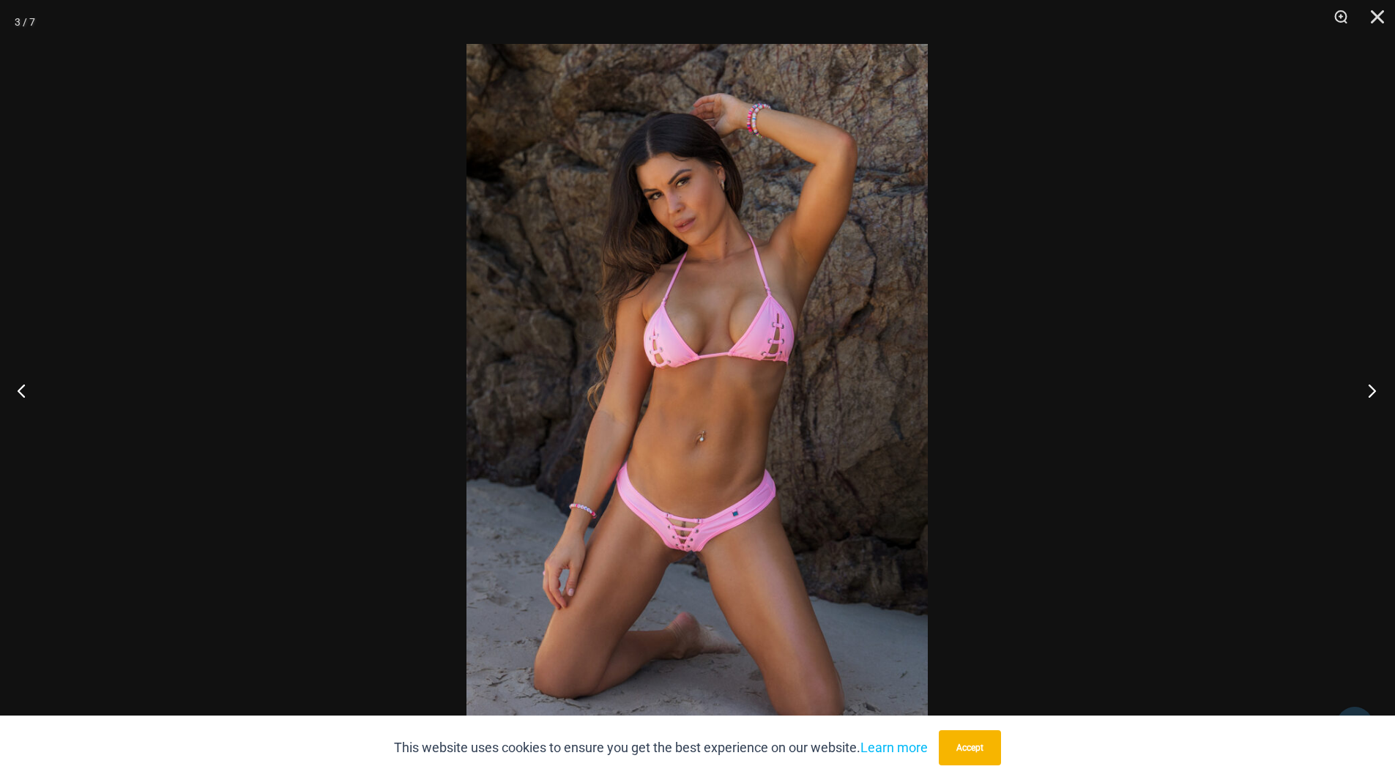
click at [1372, 388] on button "Next" at bounding box center [1367, 390] width 55 height 73
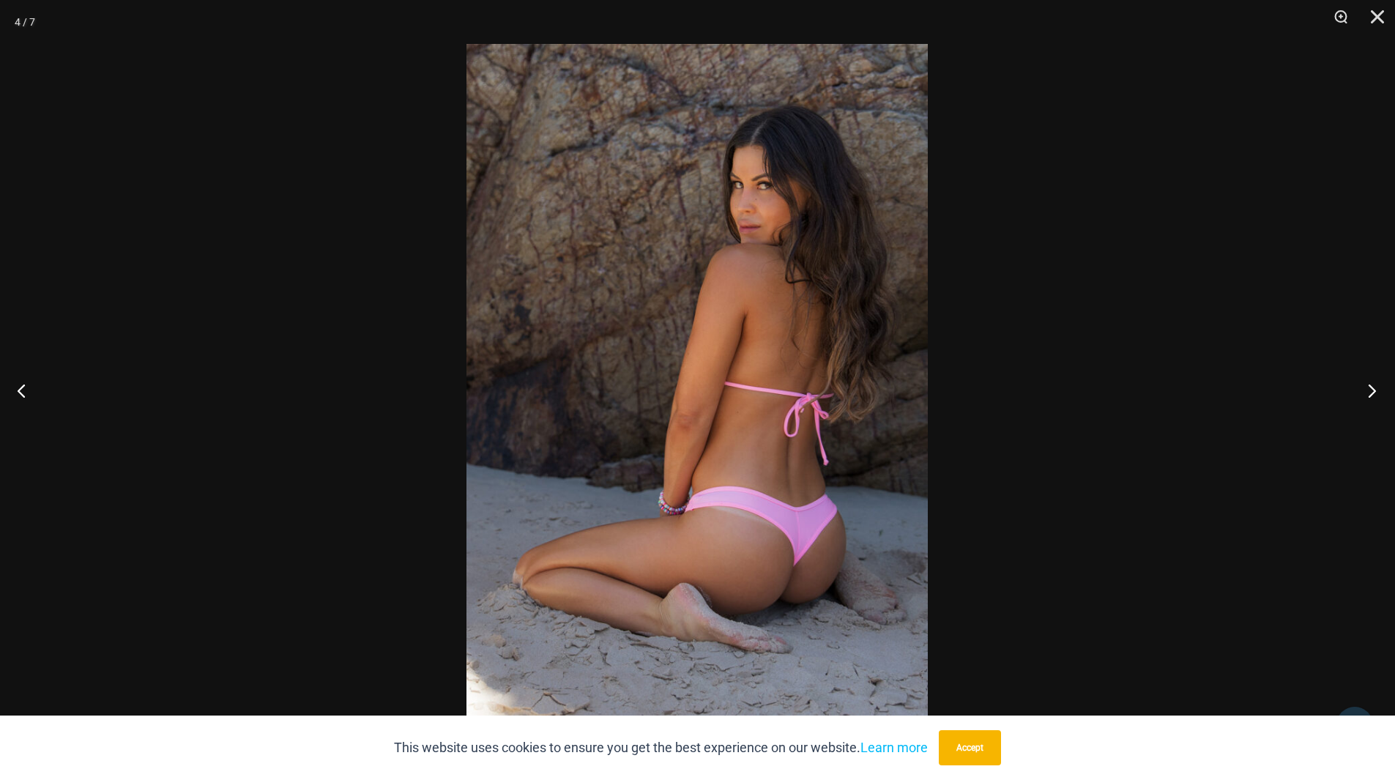
click at [1372, 388] on button "Next" at bounding box center [1367, 390] width 55 height 73
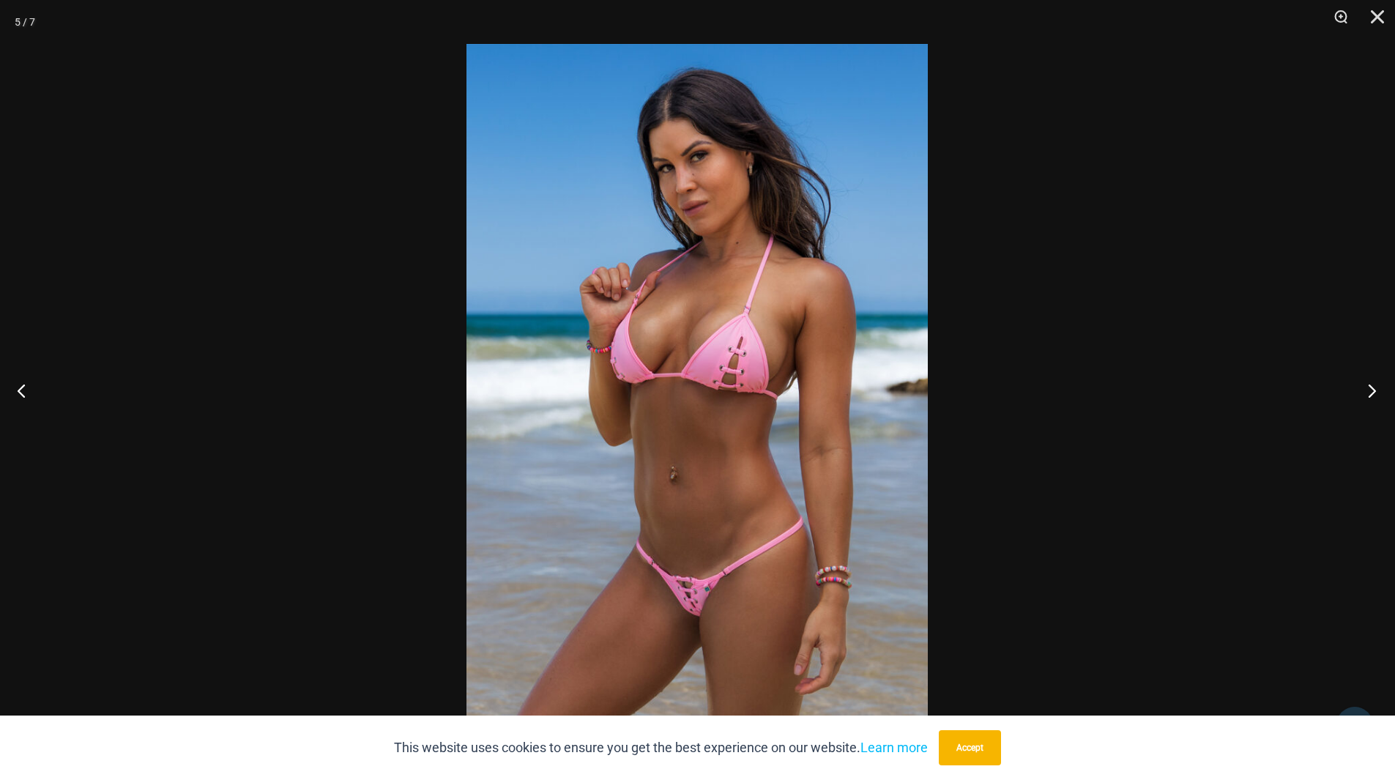
click at [1372, 388] on button "Next" at bounding box center [1367, 390] width 55 height 73
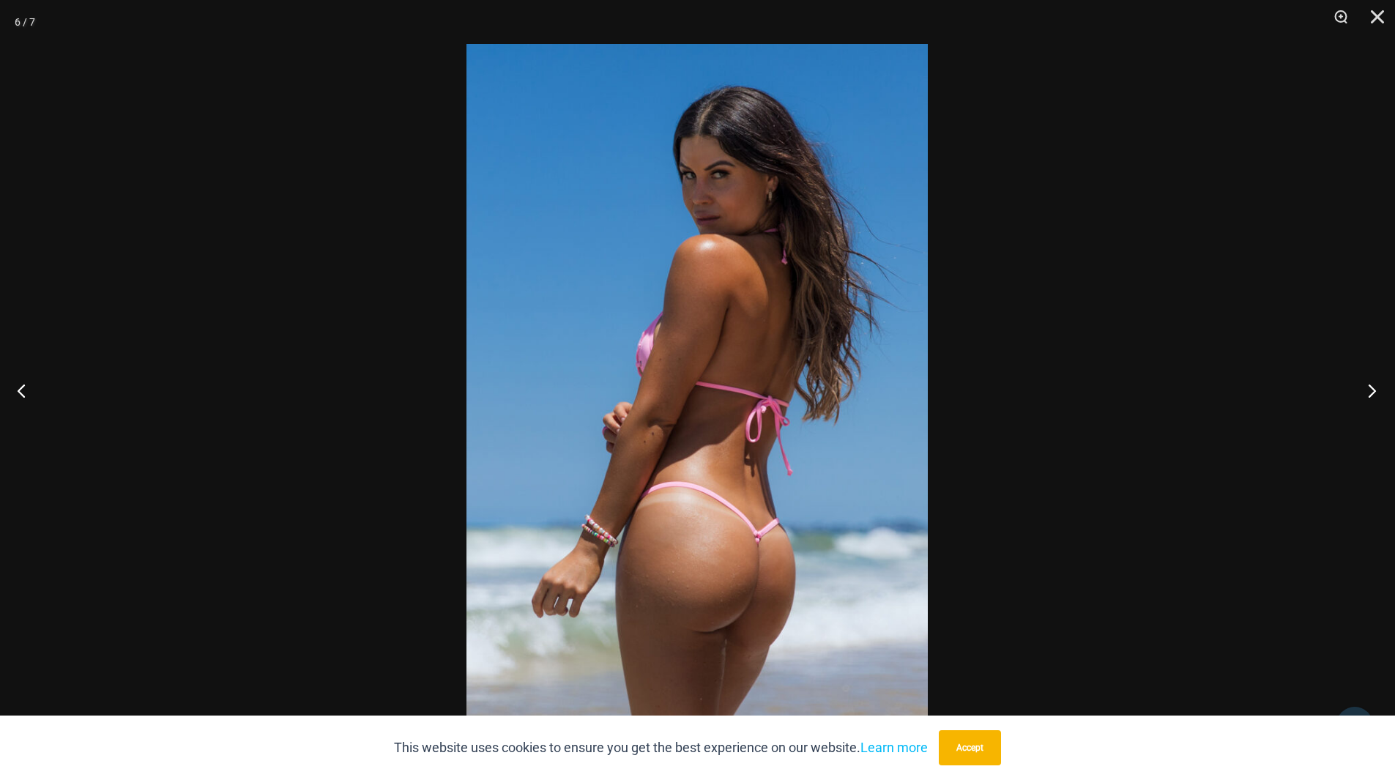
click at [1372, 388] on button "Next" at bounding box center [1367, 390] width 55 height 73
